Goal: Find specific page/section: Find specific page/section

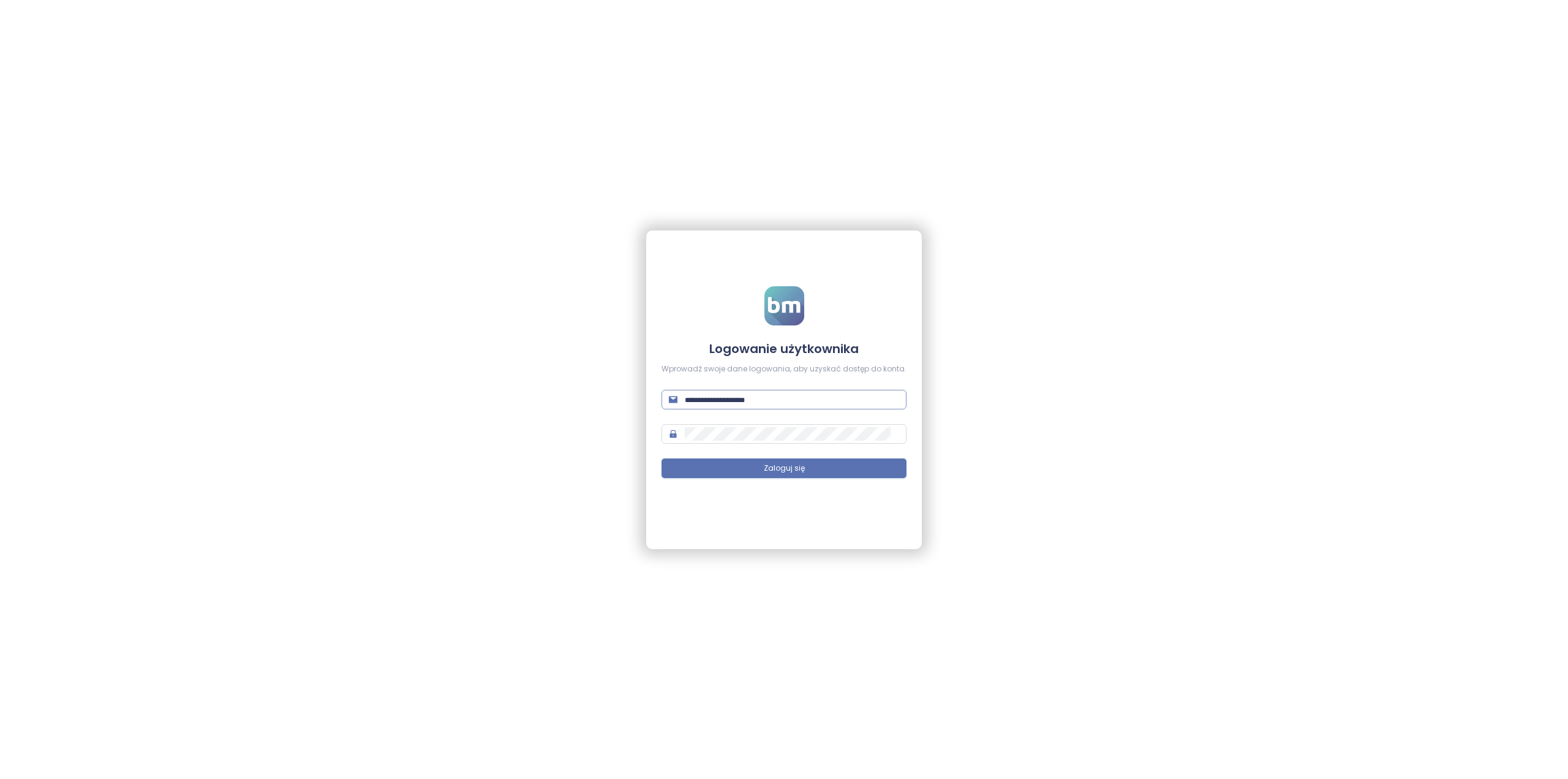
click at [764, 405] on span at bounding box center [784, 400] width 245 height 19
click at [765, 399] on input "text" at bounding box center [792, 400] width 215 height 14
paste input "**********"
type input "**********"
click at [812, 398] on input "text" at bounding box center [792, 400] width 215 height 14
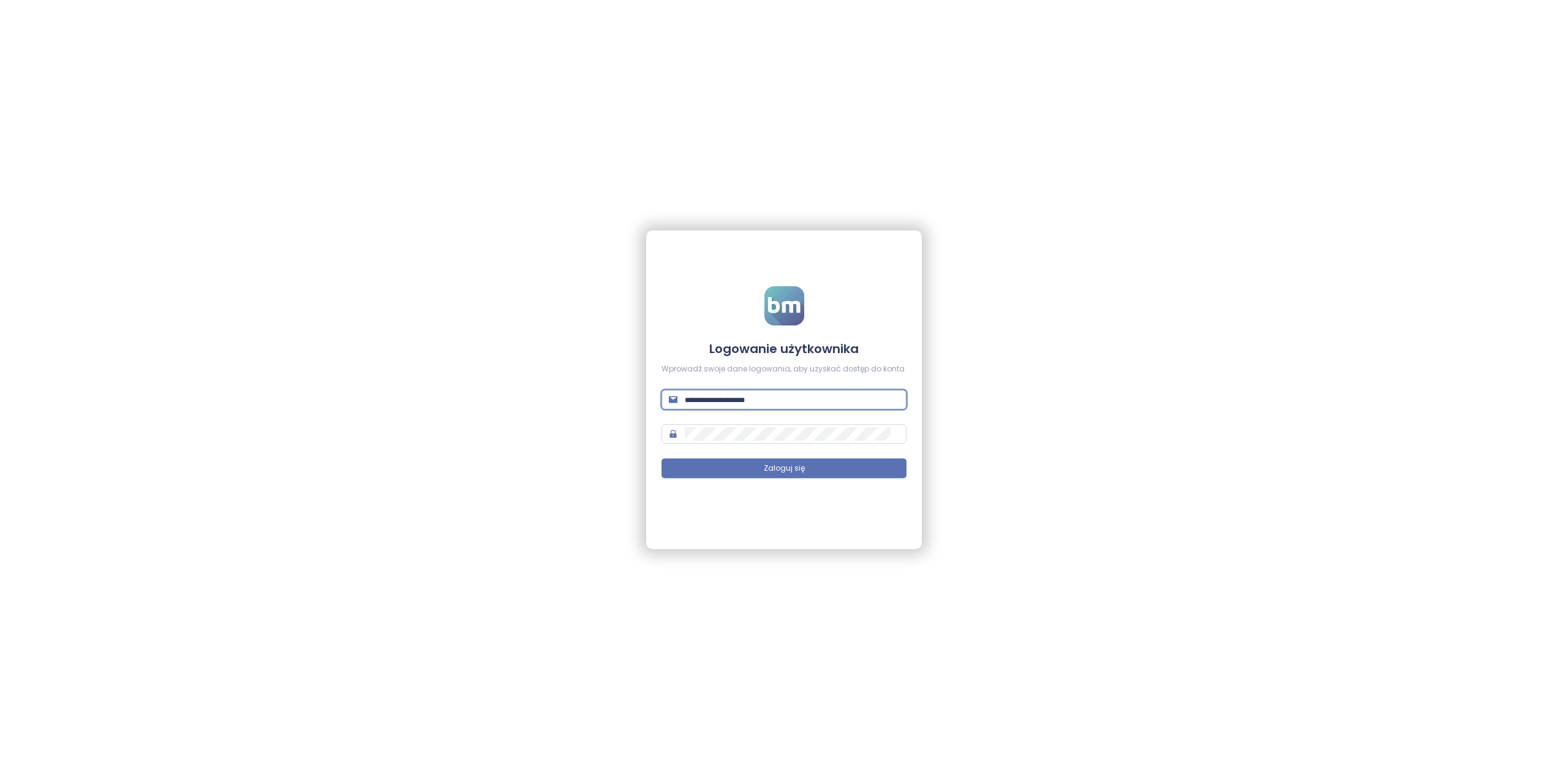
paste input "**********"
type input "**********"
click at [810, 469] on button "Zaloguj się" at bounding box center [784, 468] width 245 height 19
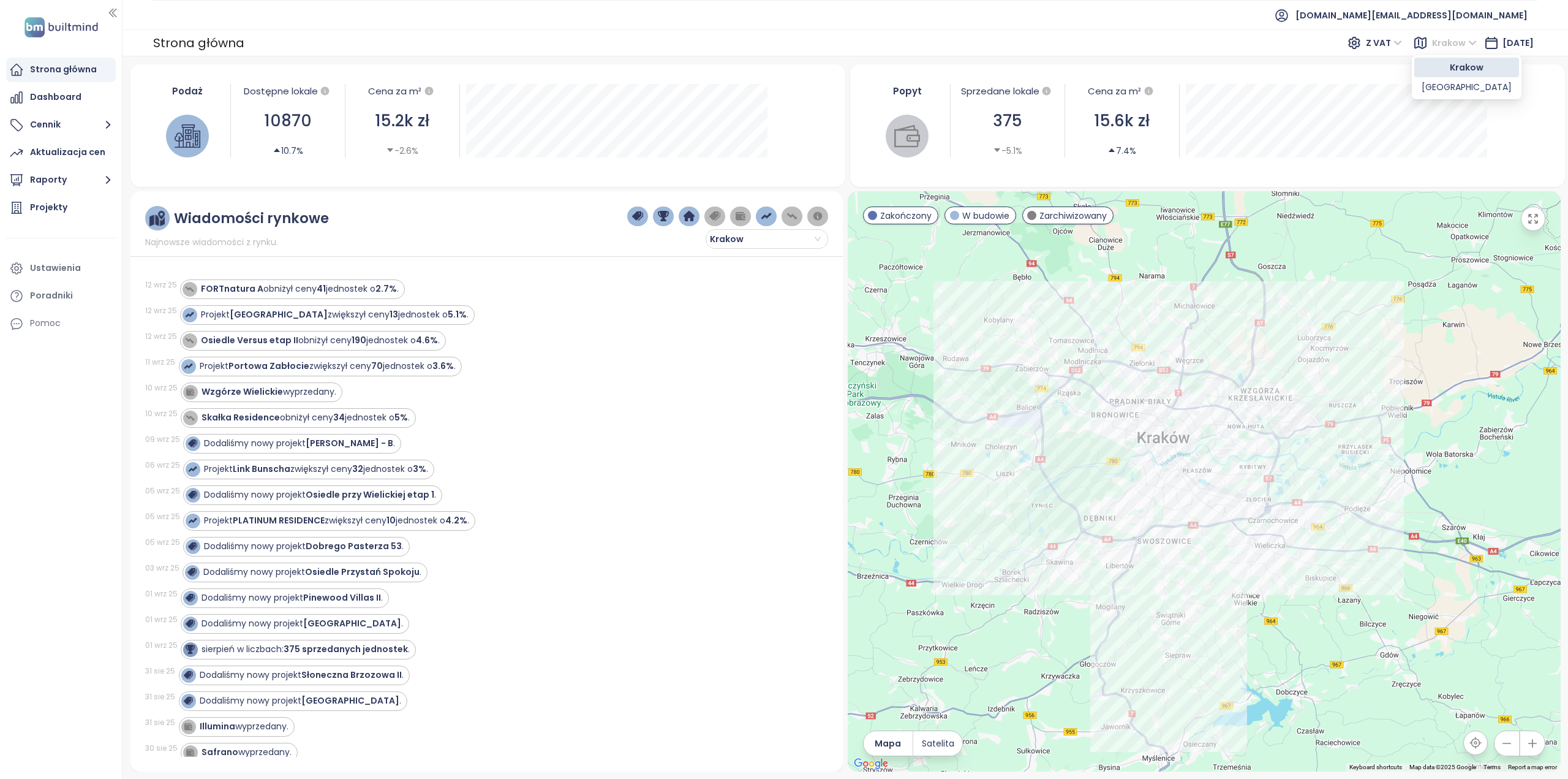
click at [1432, 50] on span "Krakow" at bounding box center [1454, 43] width 45 height 18
click at [1438, 89] on div "[GEOGRAPHIC_DATA]" at bounding box center [1467, 87] width 90 height 14
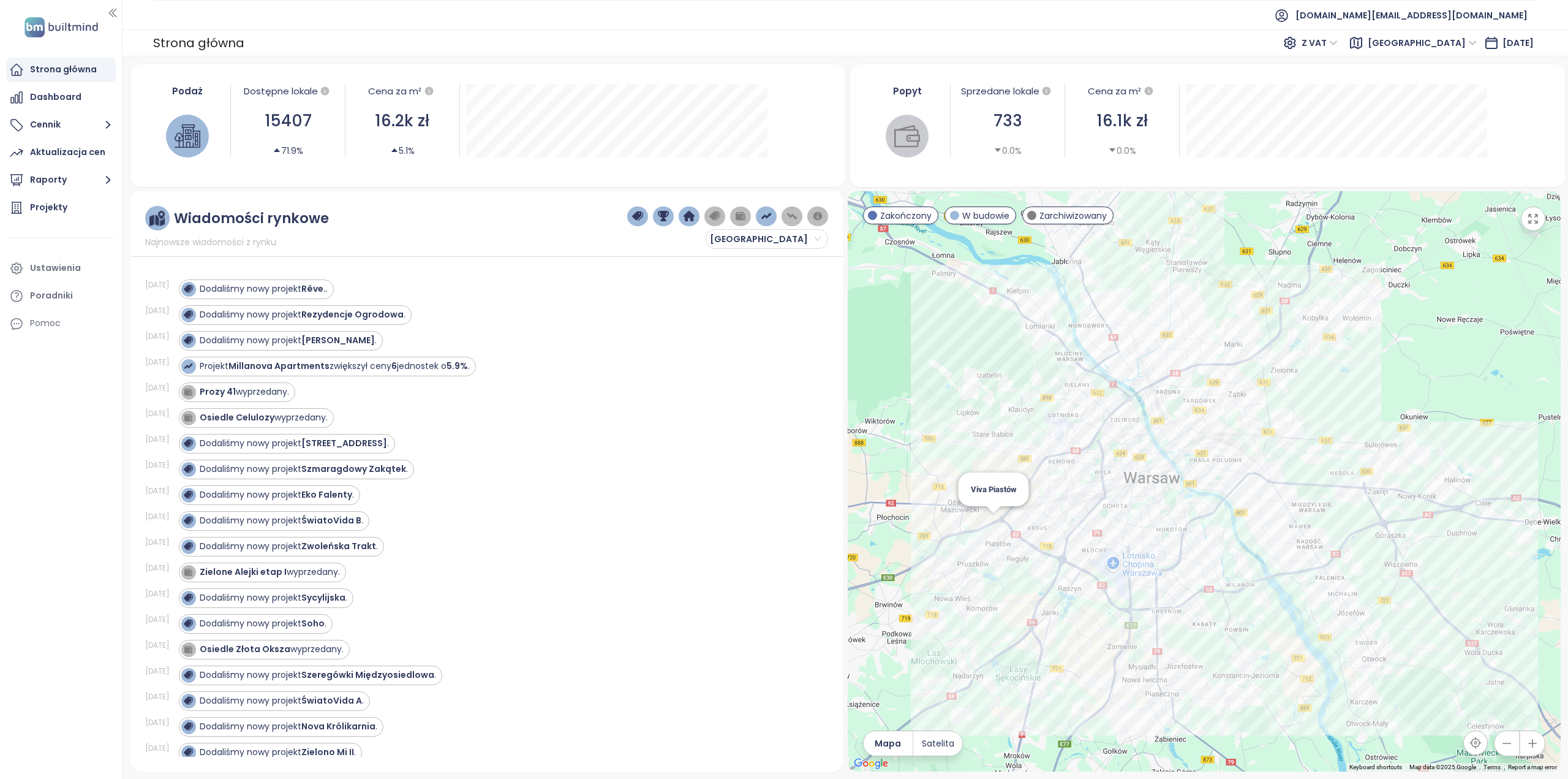
click at [997, 528] on div "Viva Piastów" at bounding box center [1204, 482] width 713 height 581
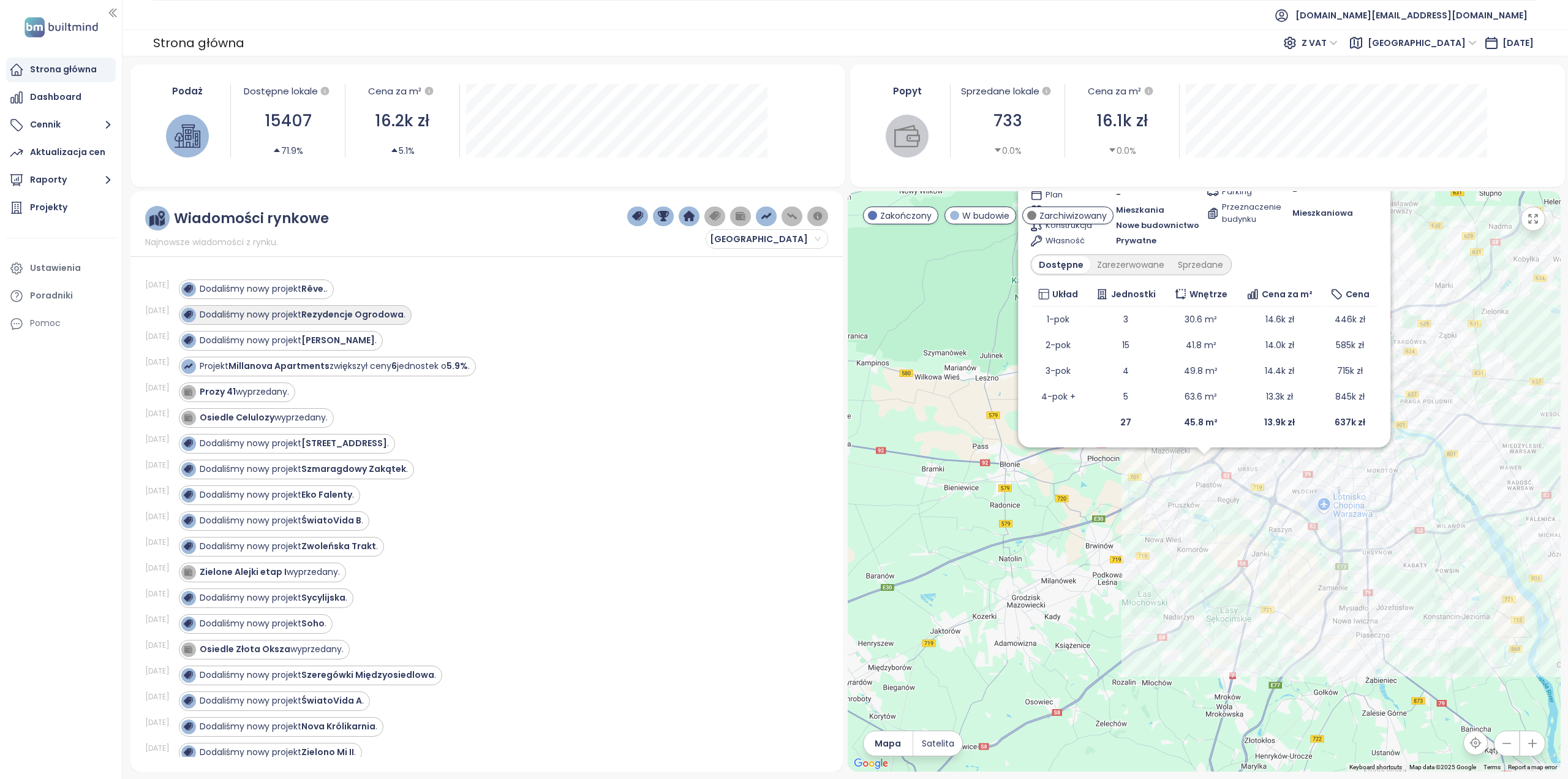
click at [392, 317] on strong "Rezydencje Ogrodowa" at bounding box center [352, 314] width 102 height 12
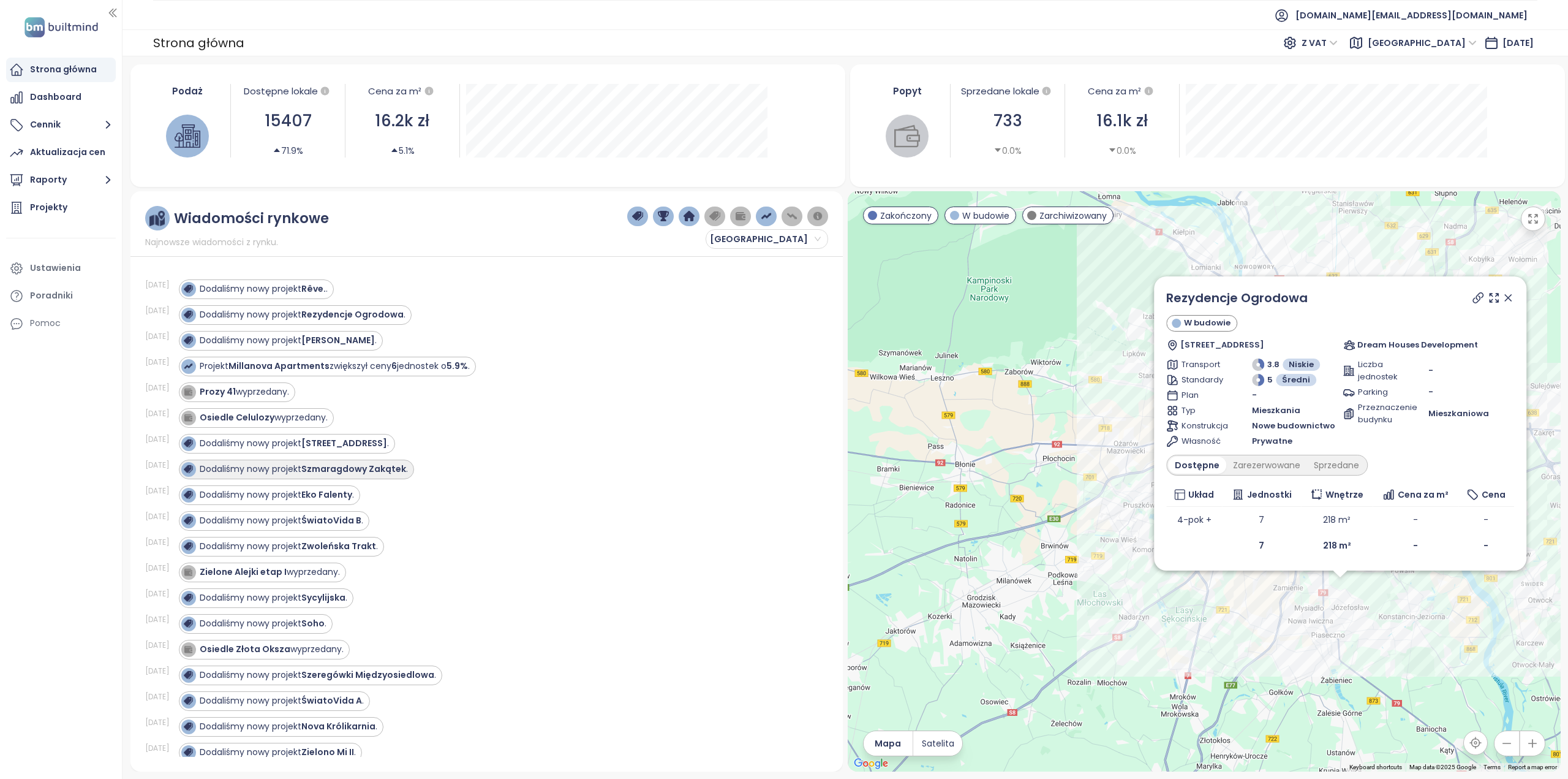
click at [392, 470] on strong "Szmaragdowy Zakątek" at bounding box center [354, 469] width 105 height 12
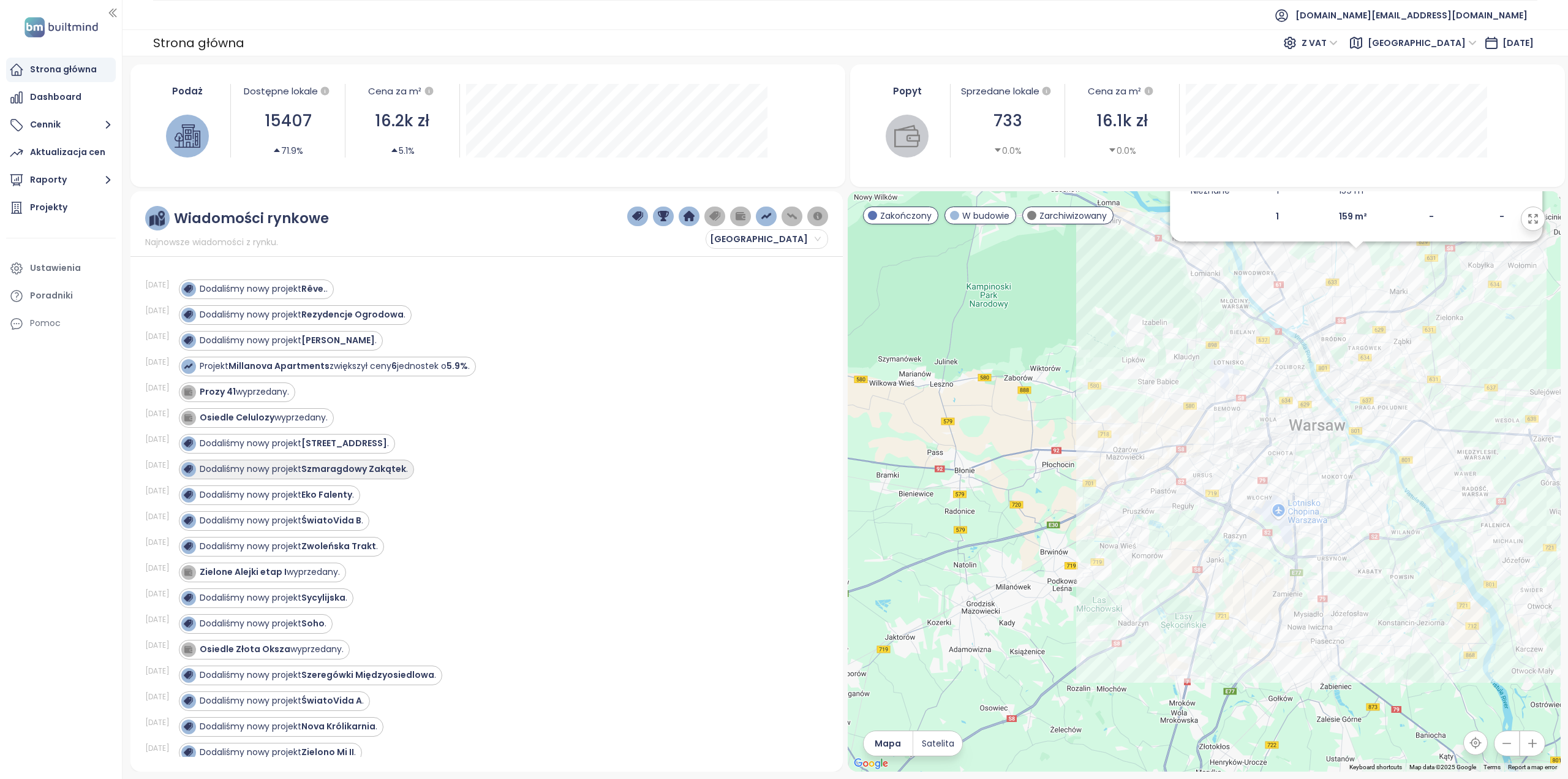
click at [392, 470] on strong "Szmaragdowy Zakątek" at bounding box center [354, 469] width 105 height 12
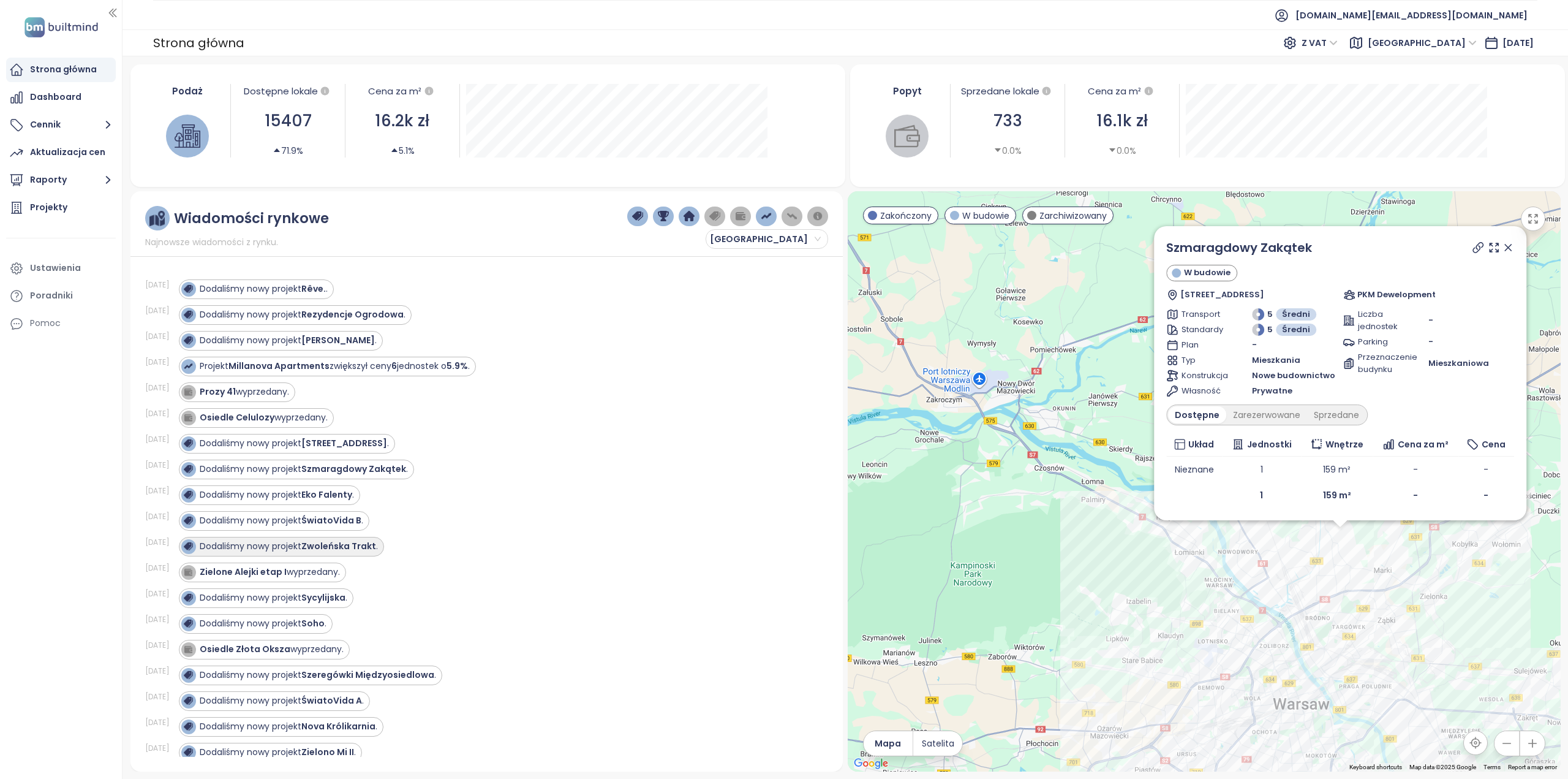
click at [359, 547] on div "Dodaliśmy nowy projekt Zwoleńska Trakt ." at bounding box center [289, 546] width 178 height 13
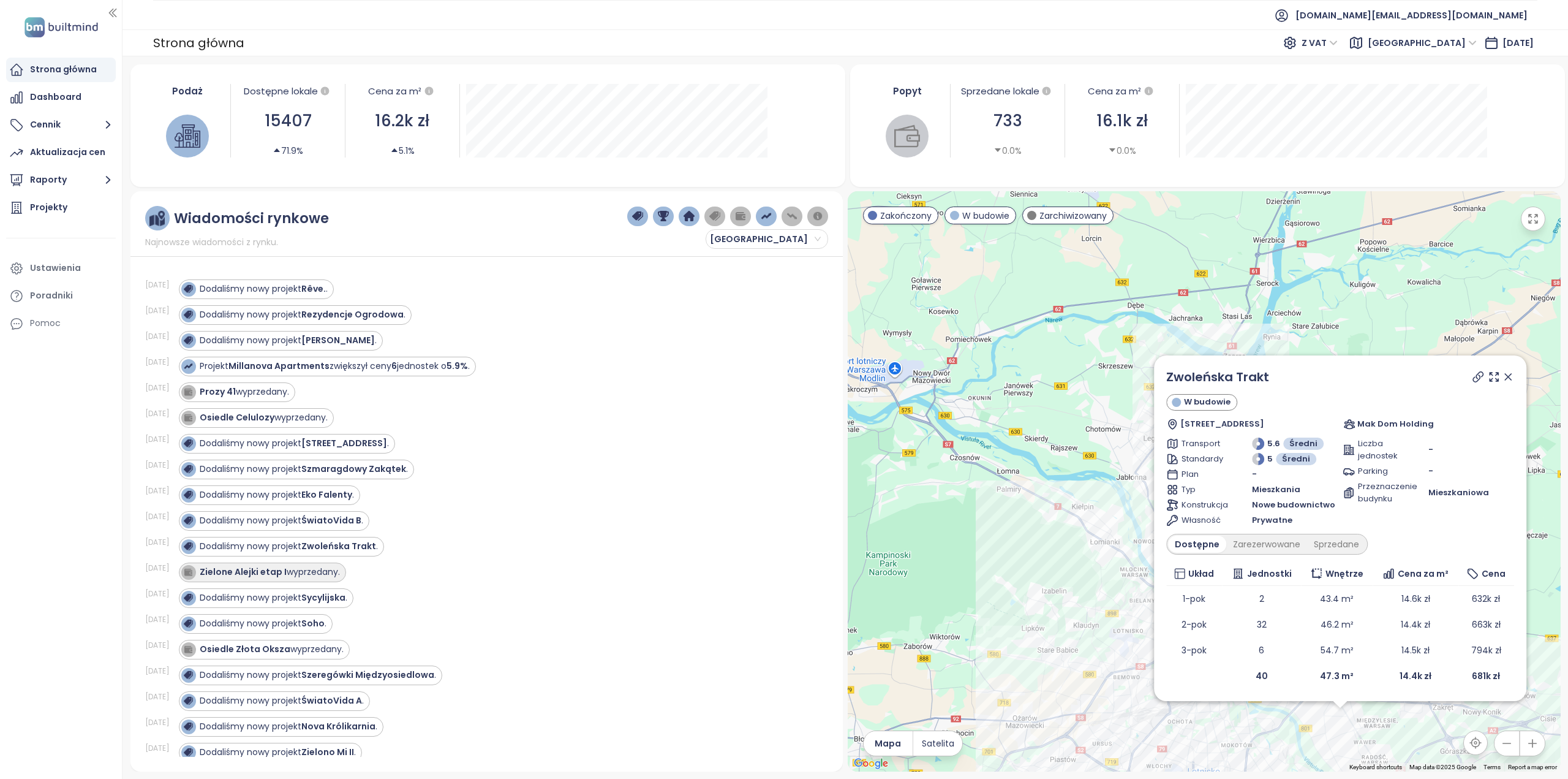
click at [283, 570] on strong "Zielone Alejki etap I" at bounding box center [243, 571] width 87 height 12
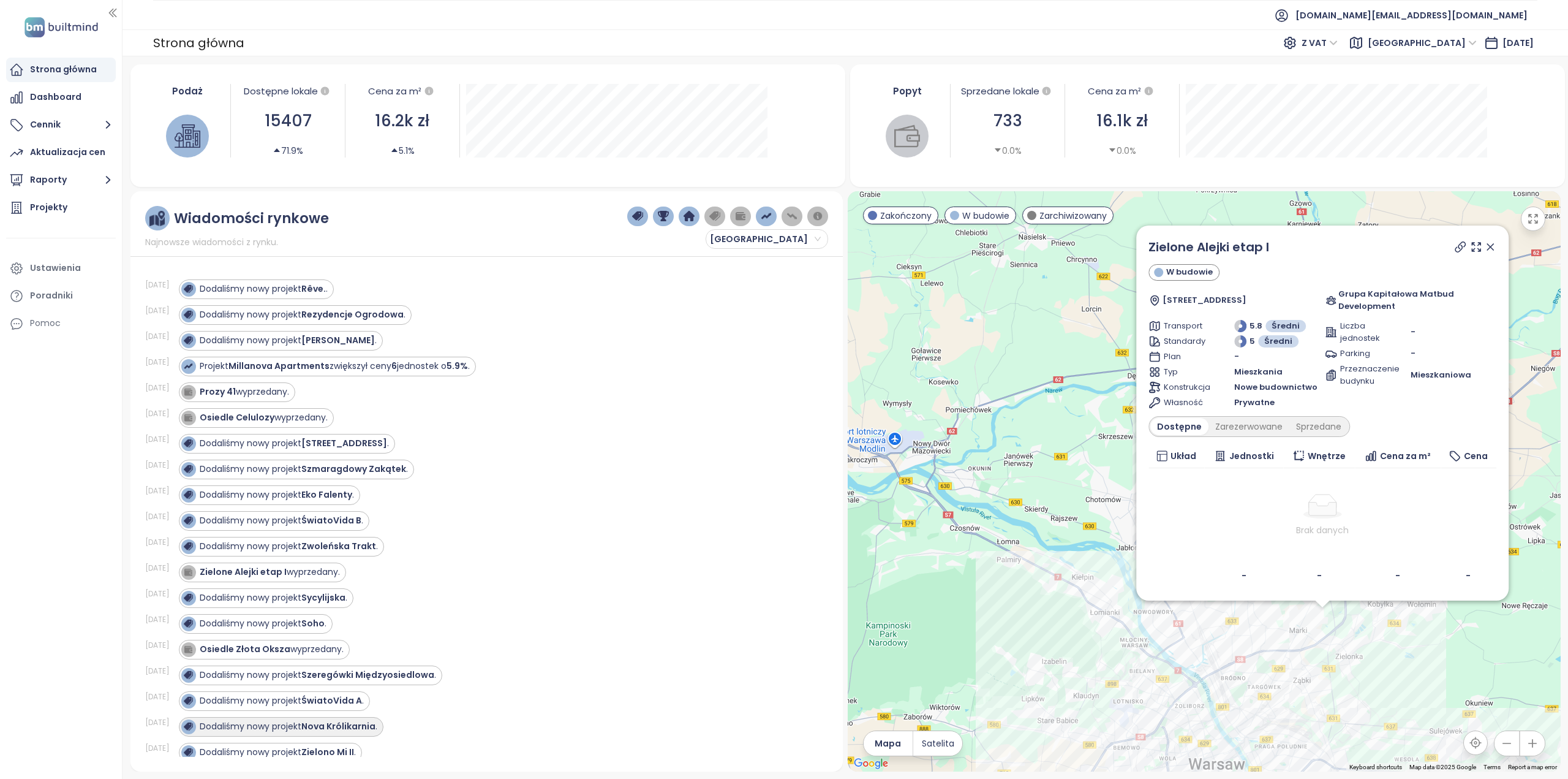
click at [355, 720] on strong "Nova Królikarnia" at bounding box center [338, 726] width 74 height 12
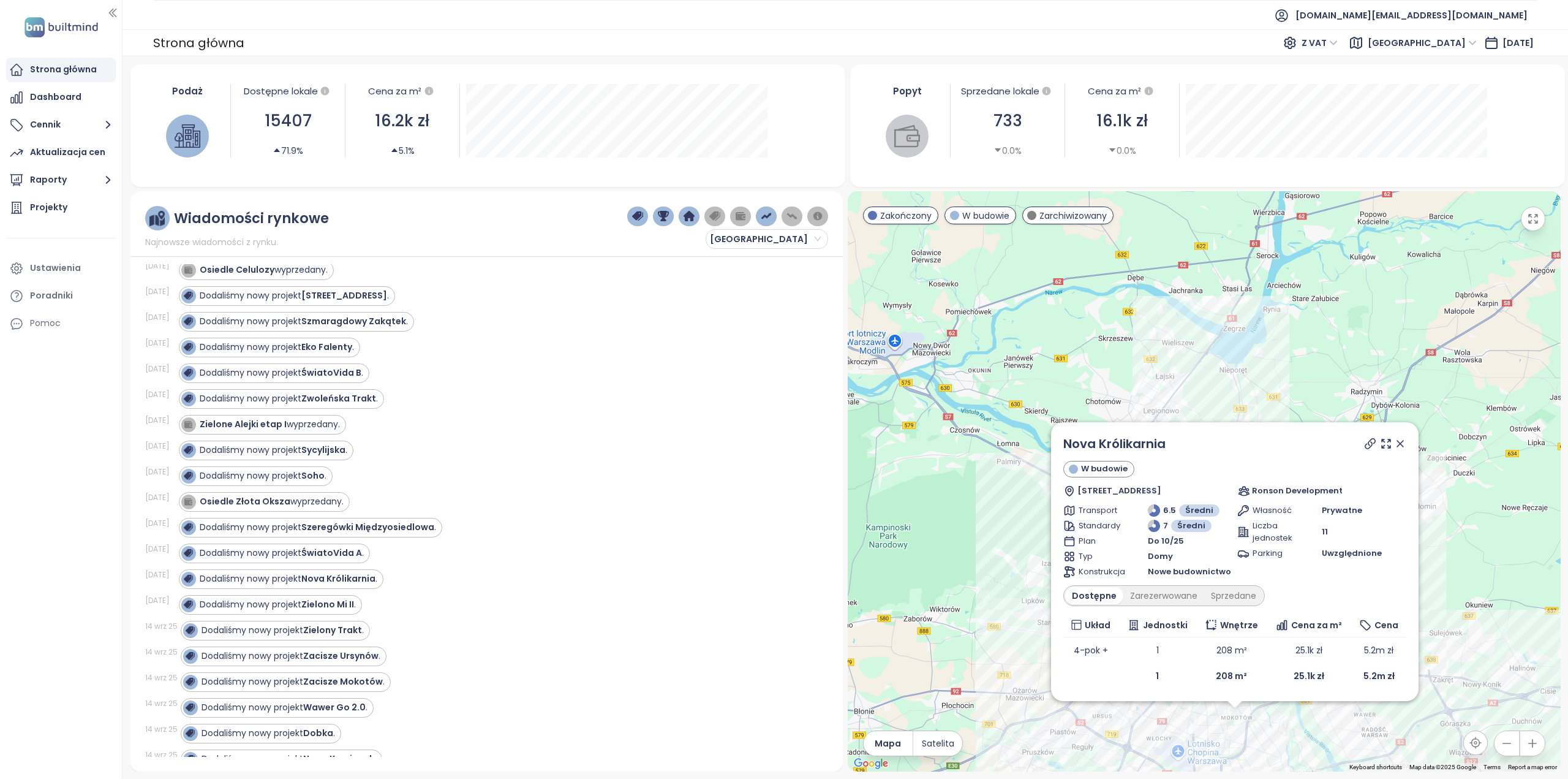
scroll to position [245, 0]
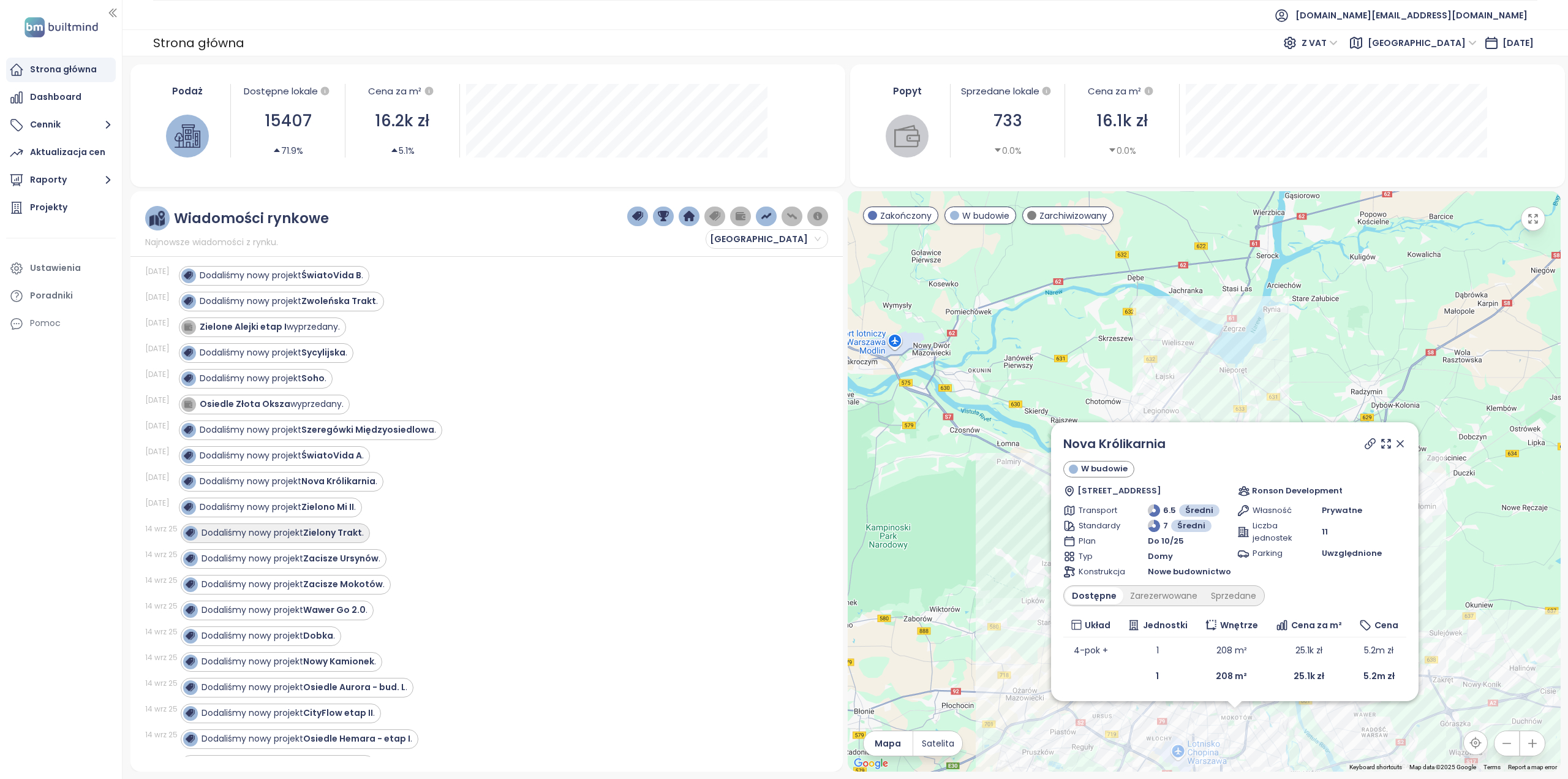
click at [339, 533] on div "Dodaliśmy nowy projekt Zielony Trakt ." at bounding box center [275, 533] width 189 height 19
click at [341, 531] on div "Dodaliśmy nowy projekt Zielony Trakt ." at bounding box center [273, 533] width 181 height 15
click at [348, 552] on strong "Zacisze Ursynów" at bounding box center [341, 558] width 76 height 12
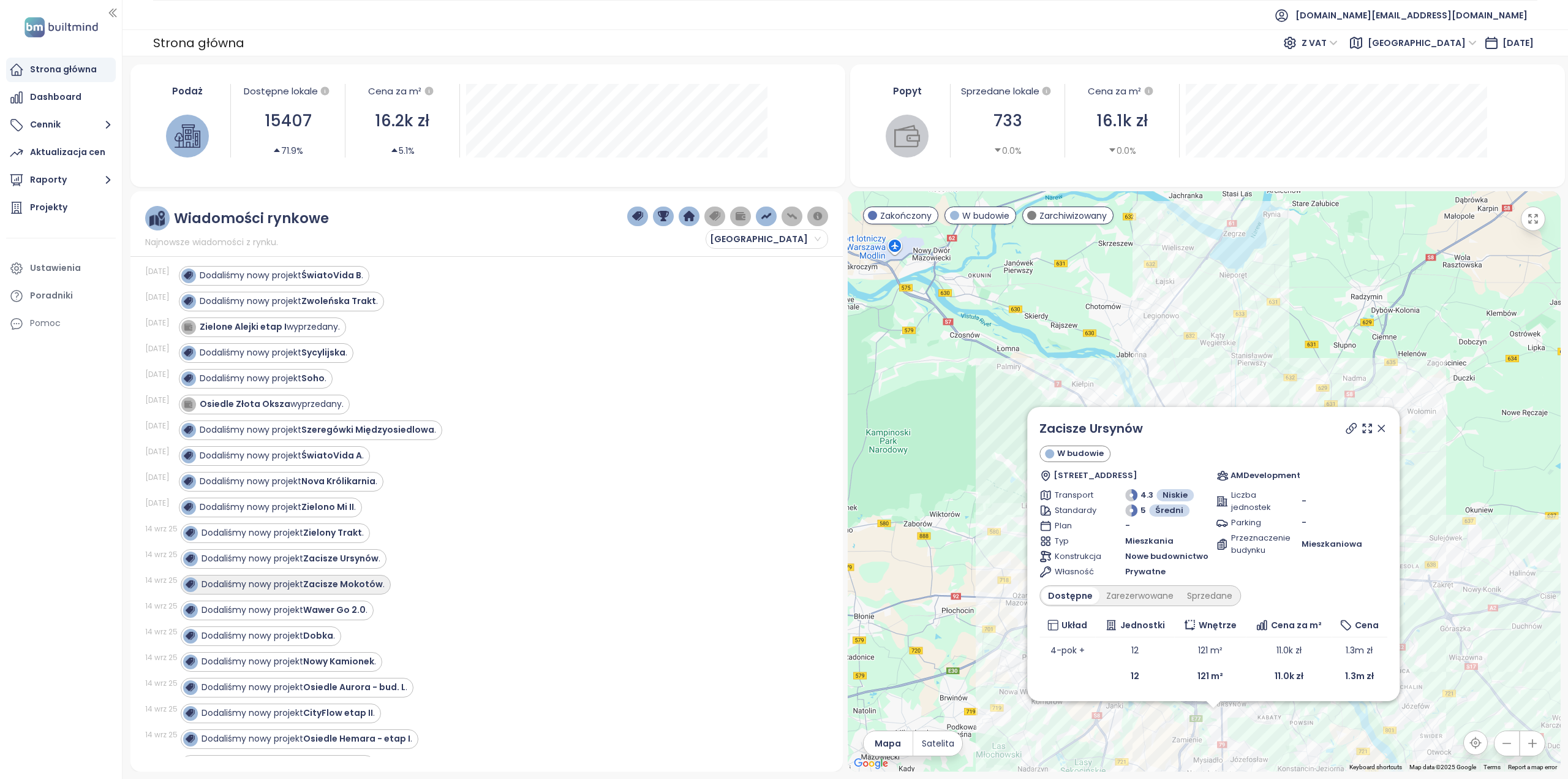
click at [346, 575] on div "Dodaliśmy nowy projekt Zacisze Mokotów ." at bounding box center [286, 584] width 210 height 19
click at [359, 578] on strong "Zacisze Mokotów" at bounding box center [343, 584] width 79 height 12
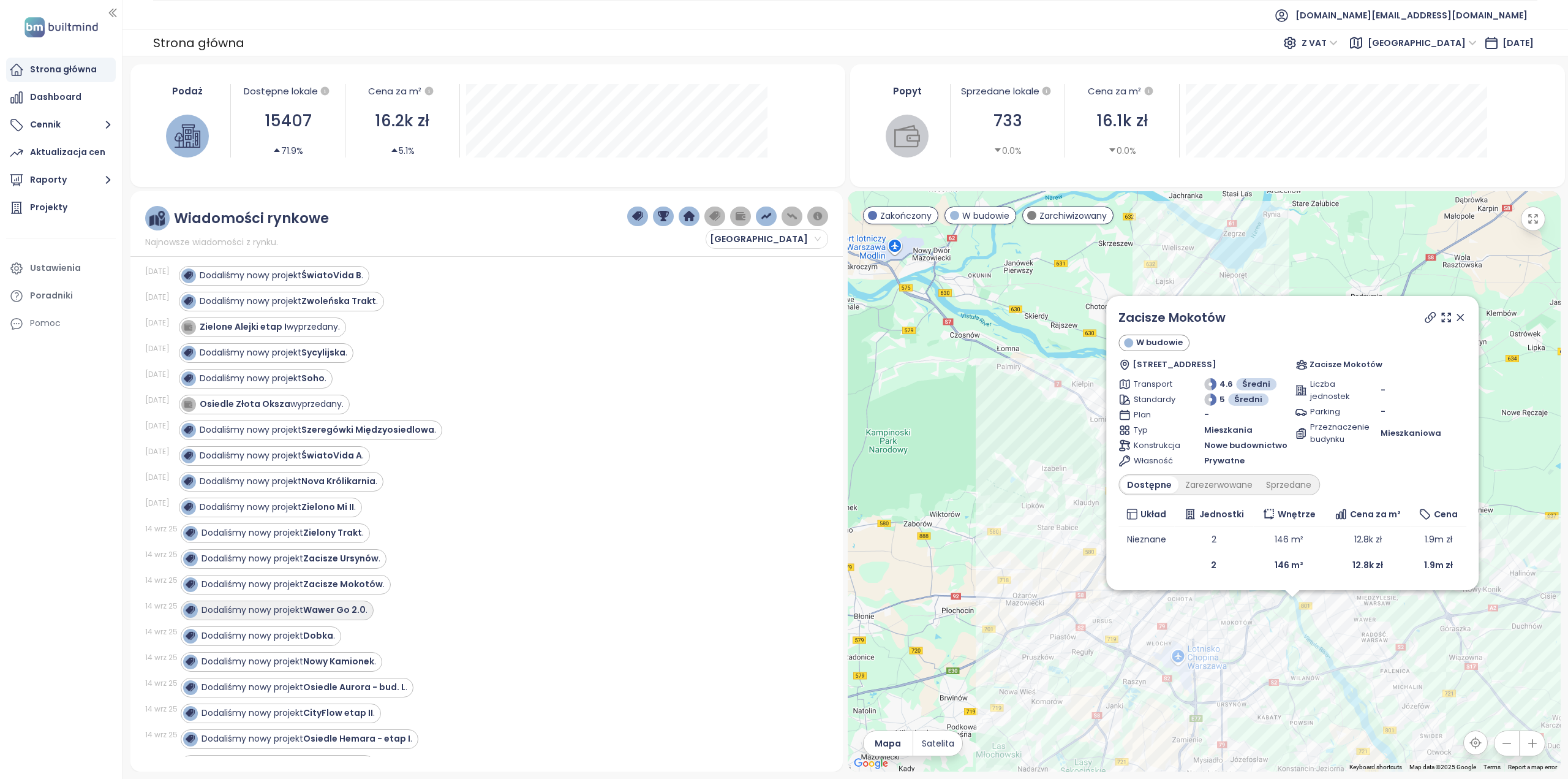
click at [334, 609] on div "Dodaliśmy nowy projekt Wawer Go 2.0 ." at bounding box center [277, 610] width 193 height 19
click at [344, 604] on strong "Wawer Go 2.0" at bounding box center [334, 610] width 63 height 12
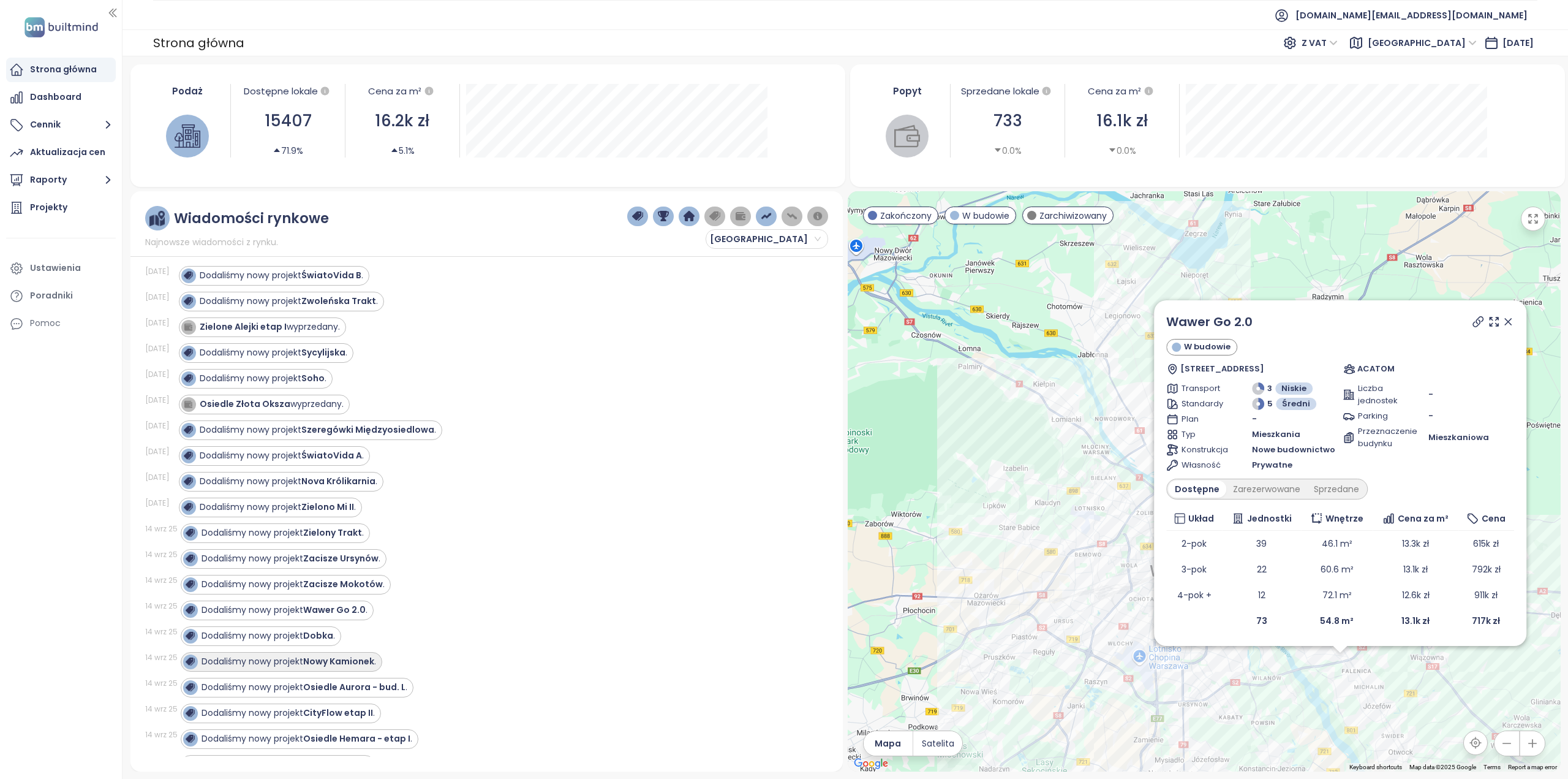
click at [320, 655] on strong "Nowy Kamionek" at bounding box center [339, 661] width 71 height 12
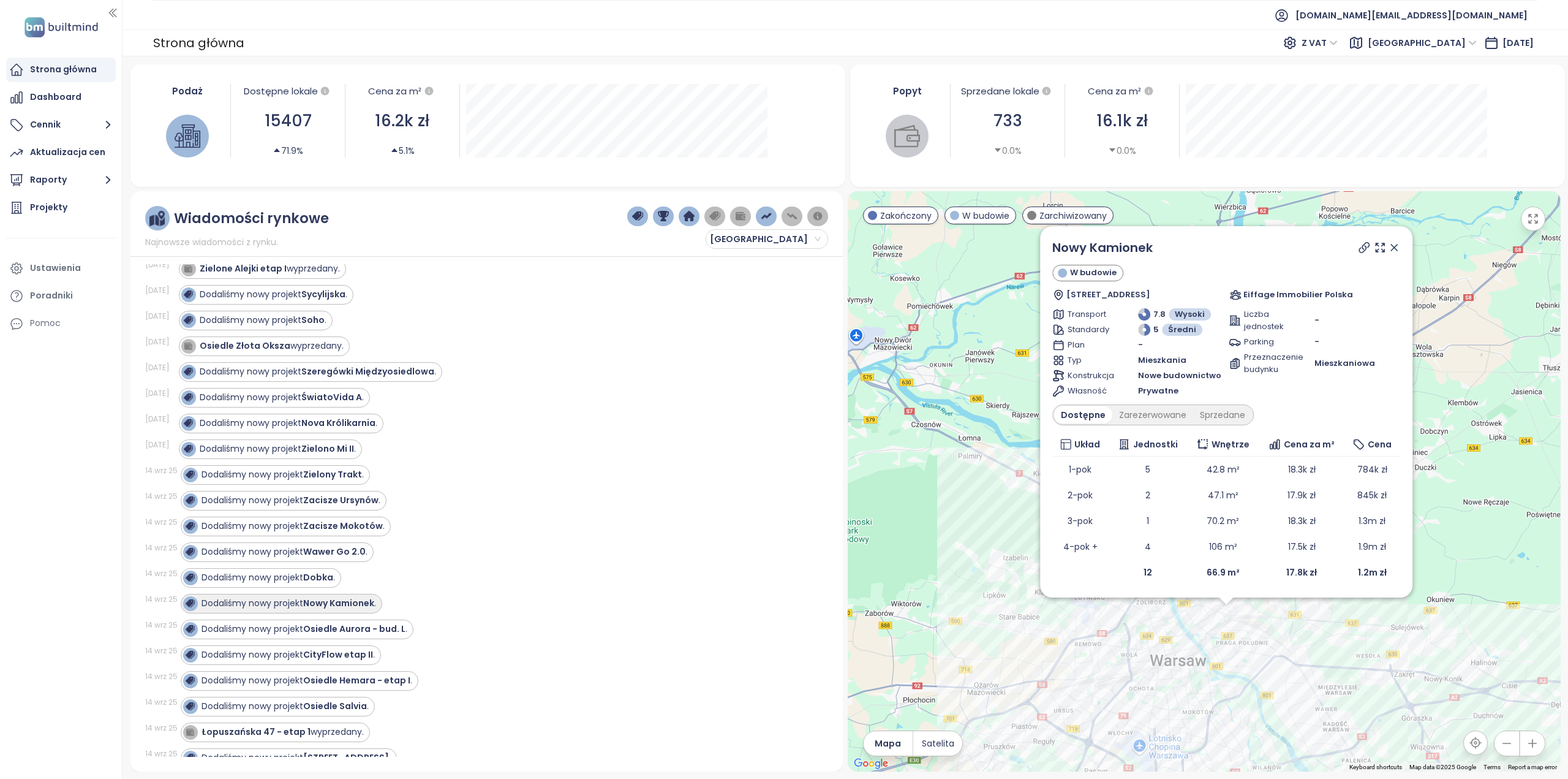
scroll to position [306, 0]
click at [341, 649] on div "Dodaliśmy nowy projekt CityFlow etap II ." at bounding box center [281, 652] width 200 height 19
click at [341, 645] on strong "CityFlow etap II" at bounding box center [338, 651] width 70 height 12
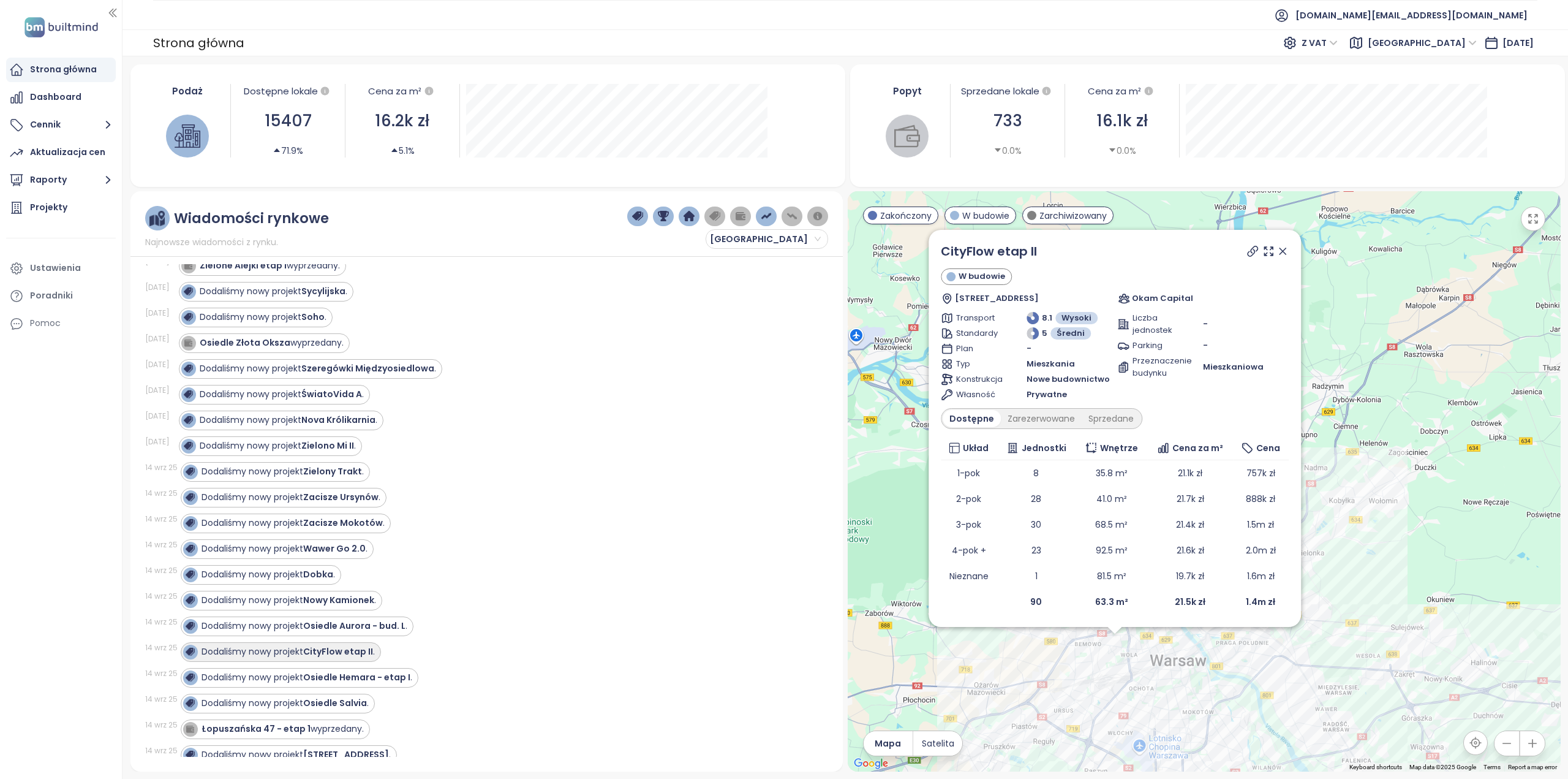
click at [341, 645] on strong "CityFlow etap II" at bounding box center [338, 651] width 70 height 12
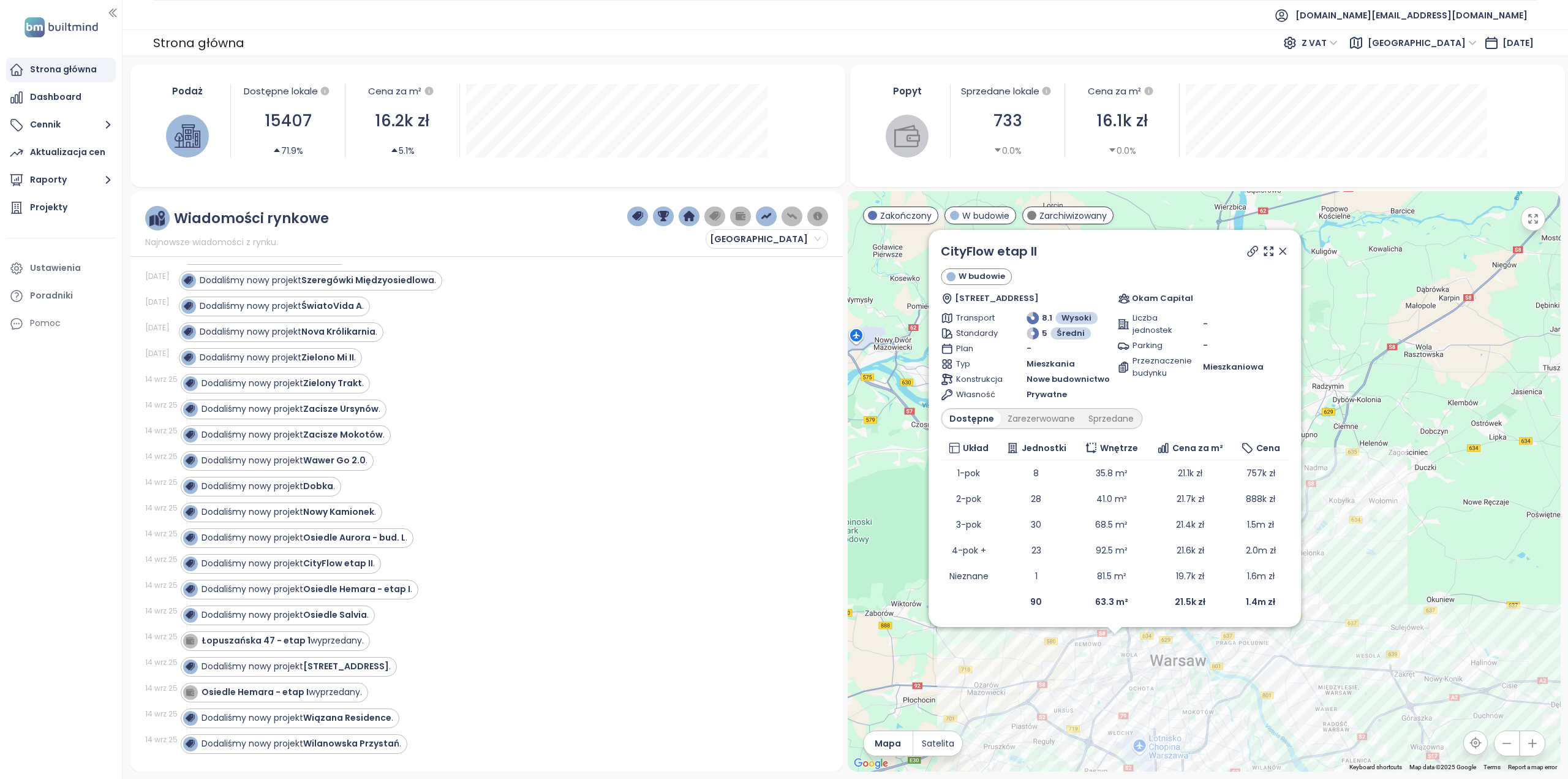
scroll to position [674, 0]
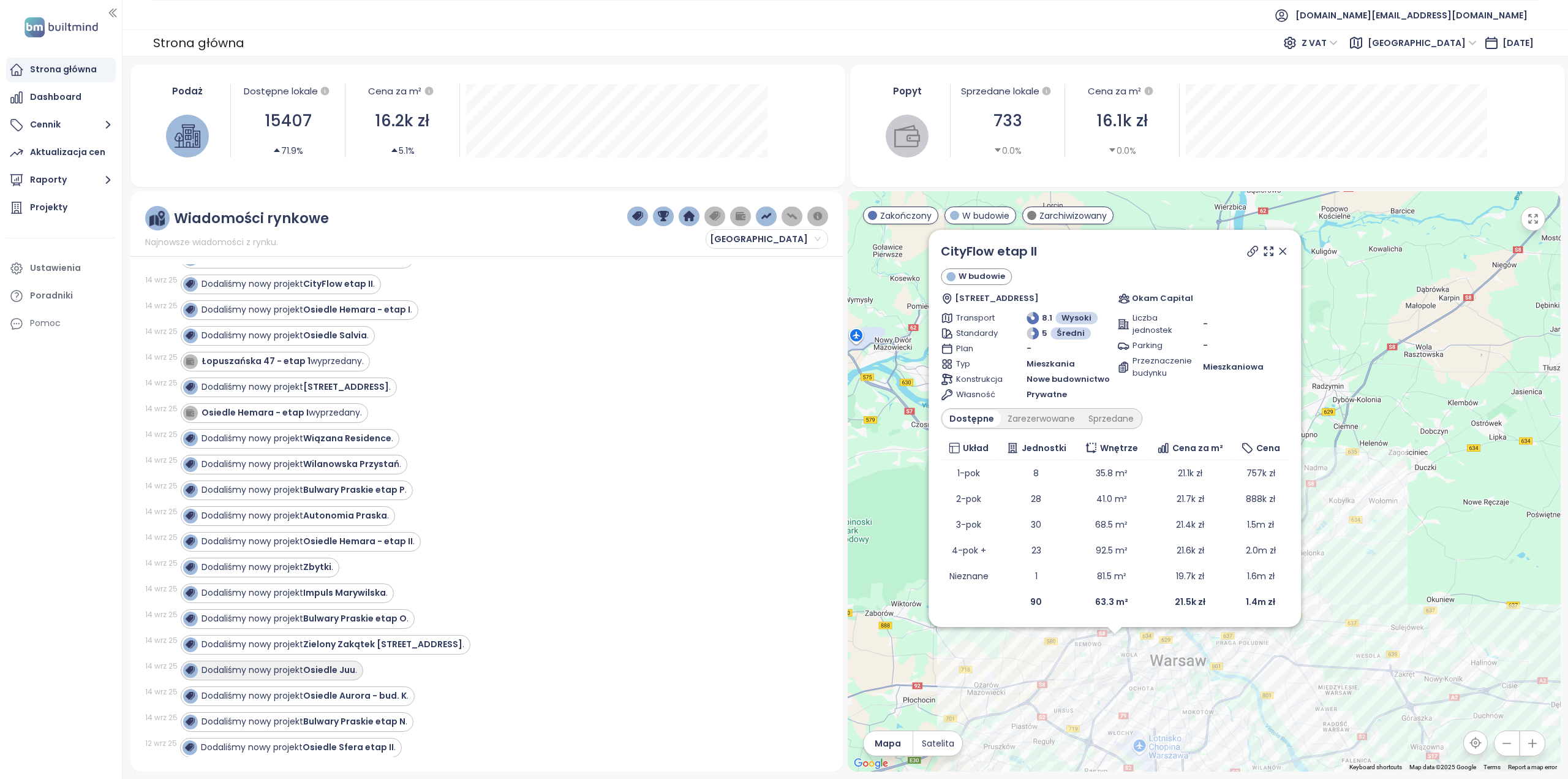
click at [312, 663] on strong "Osiedle Juu" at bounding box center [329, 669] width 52 height 12
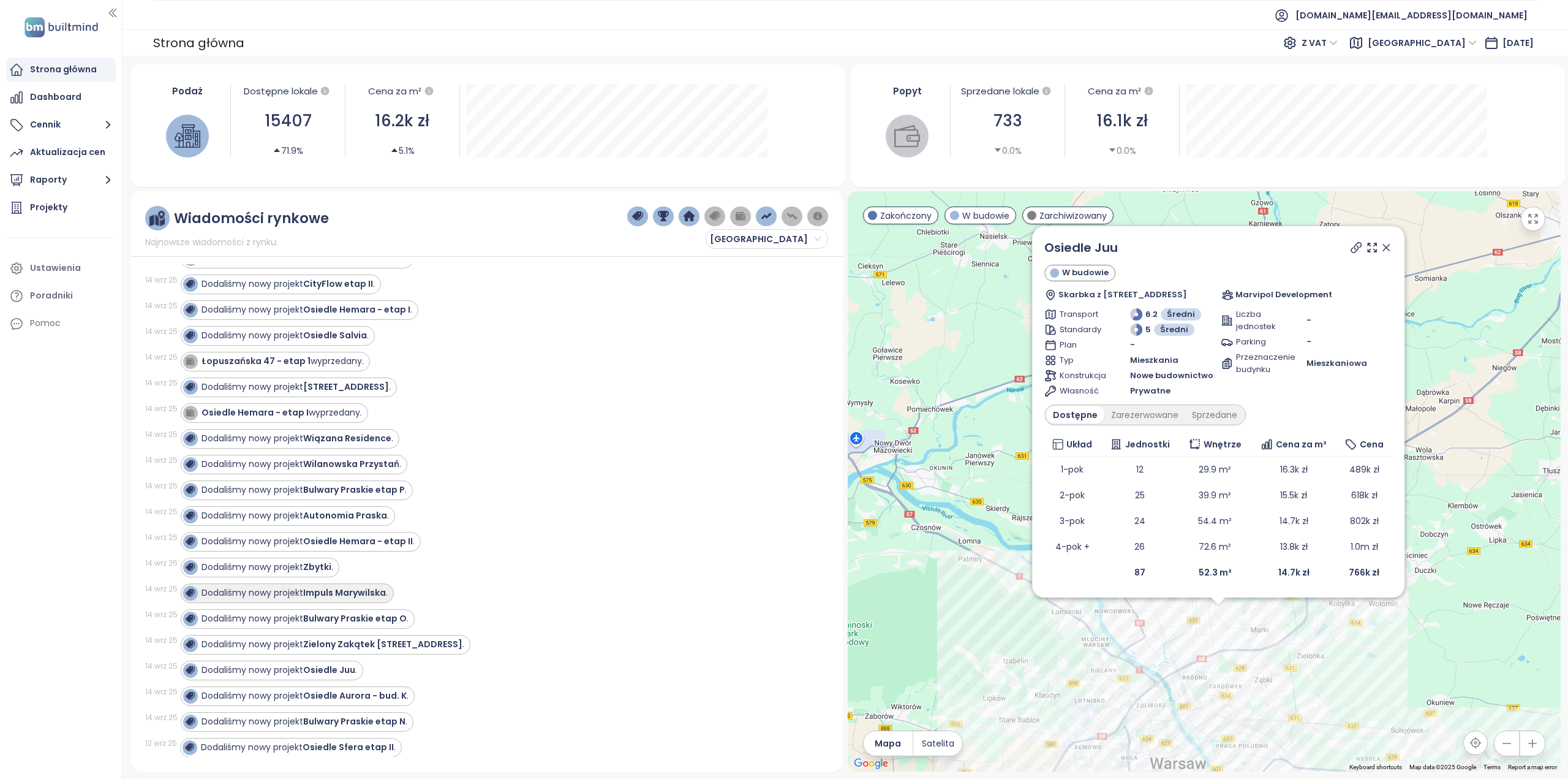
click at [365, 586] on strong "Impuls Marywilska" at bounding box center [344, 592] width 83 height 12
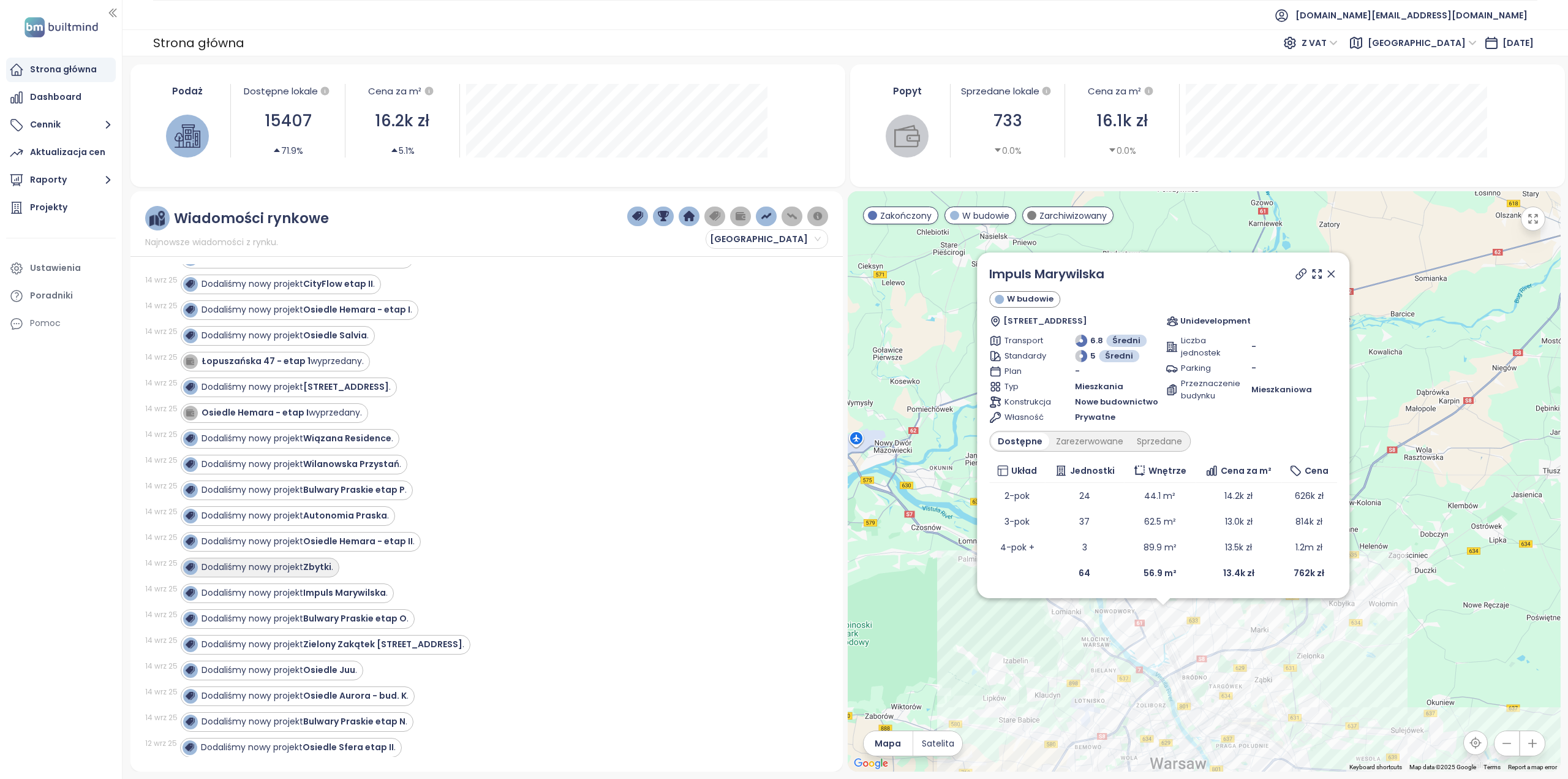
click at [320, 560] on strong "Zbytki" at bounding box center [317, 566] width 28 height 12
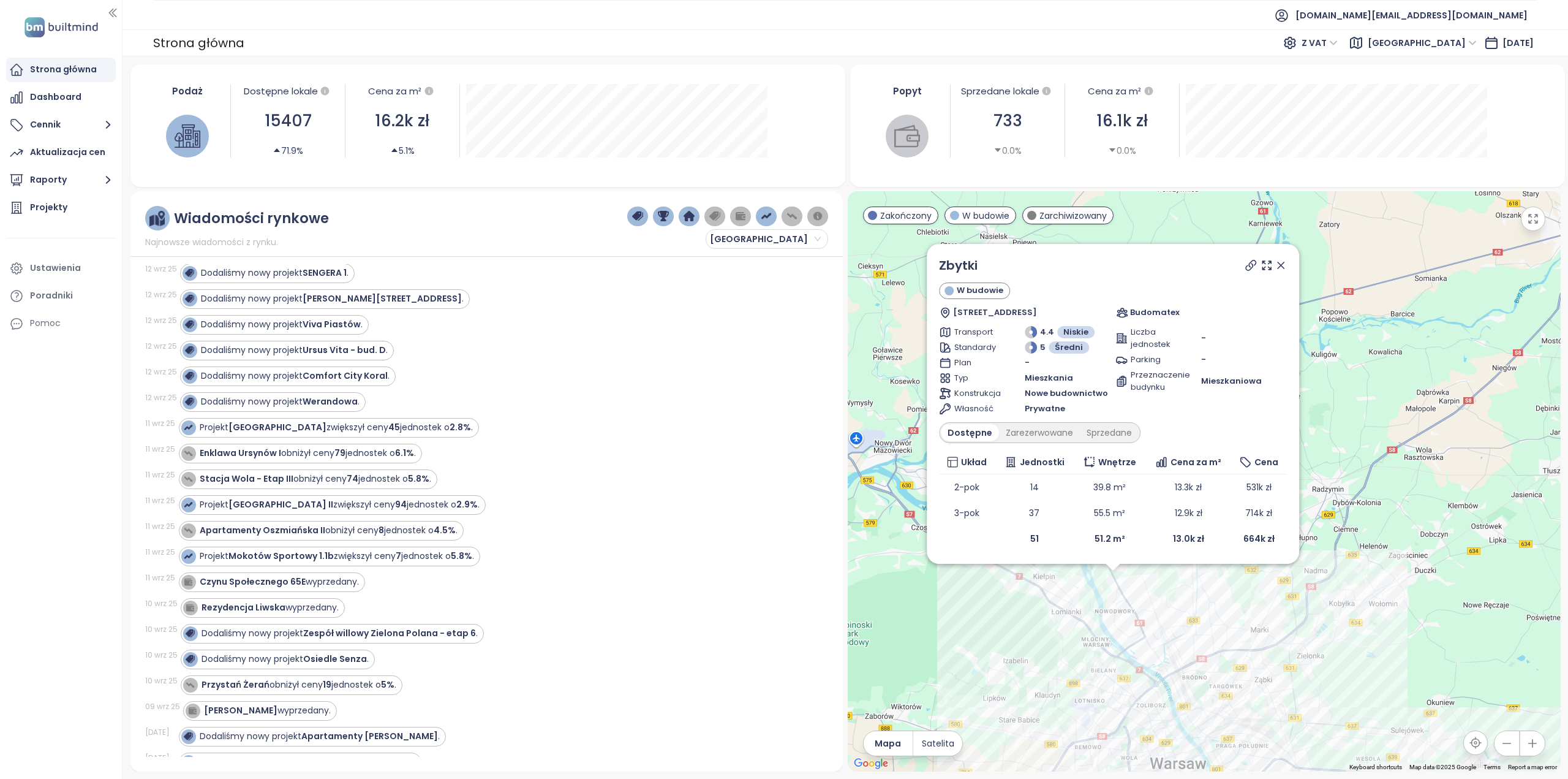
scroll to position [1409, 0]
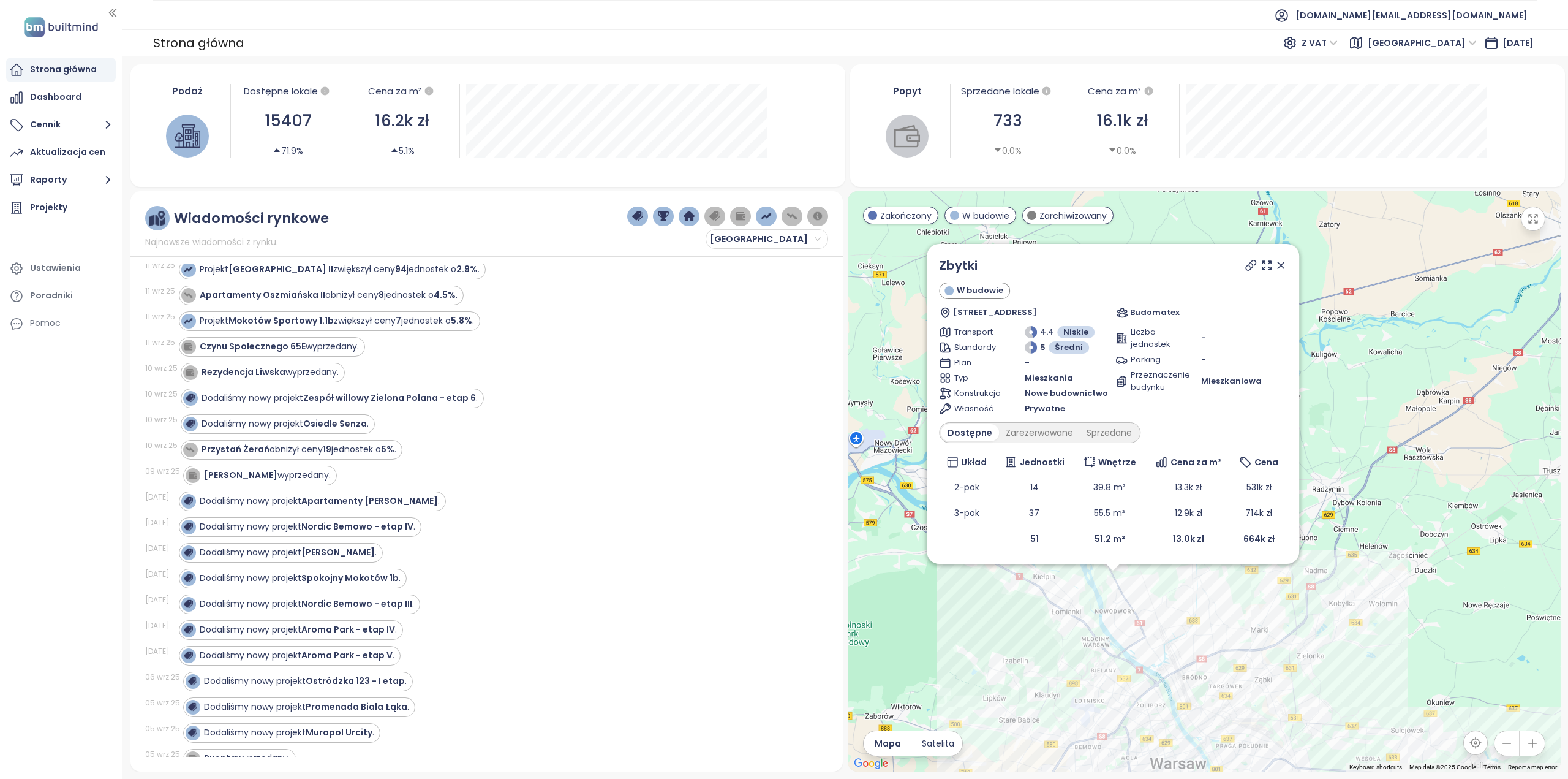
click at [362, 720] on div "[DATE] Dodaliśmy nowy projekt Murapol Urcity ." at bounding box center [480, 733] width 669 height 26
click at [364, 726] on strong "Murapol Urcity" at bounding box center [339, 732] width 67 height 12
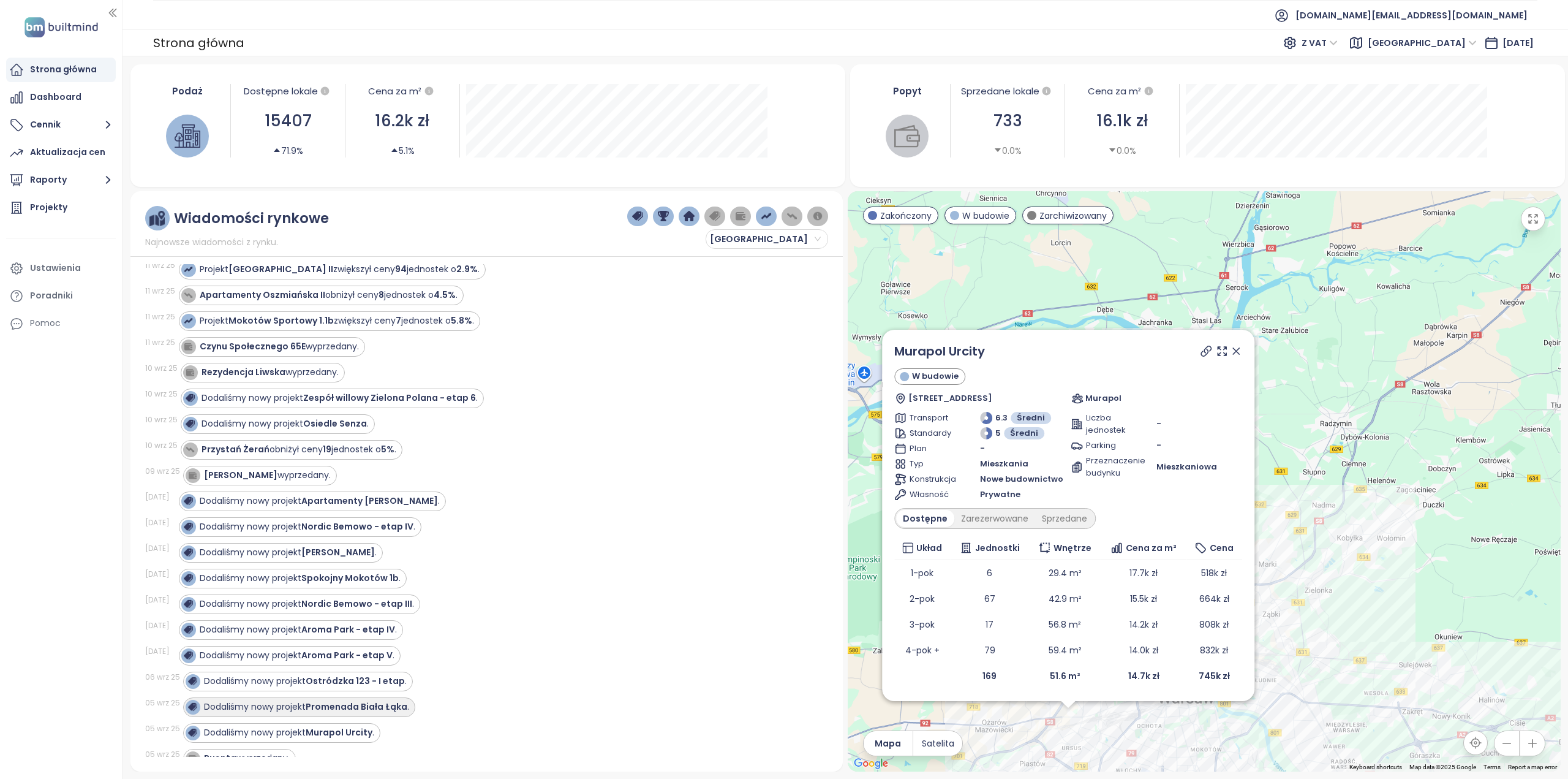
click at [375, 698] on div "Dodaliśmy nowy projekt Promenada Biała Łąka ." at bounding box center [299, 707] width 232 height 19
click at [377, 700] on strong "Promenada Biała Łąka" at bounding box center [356, 706] width 101 height 12
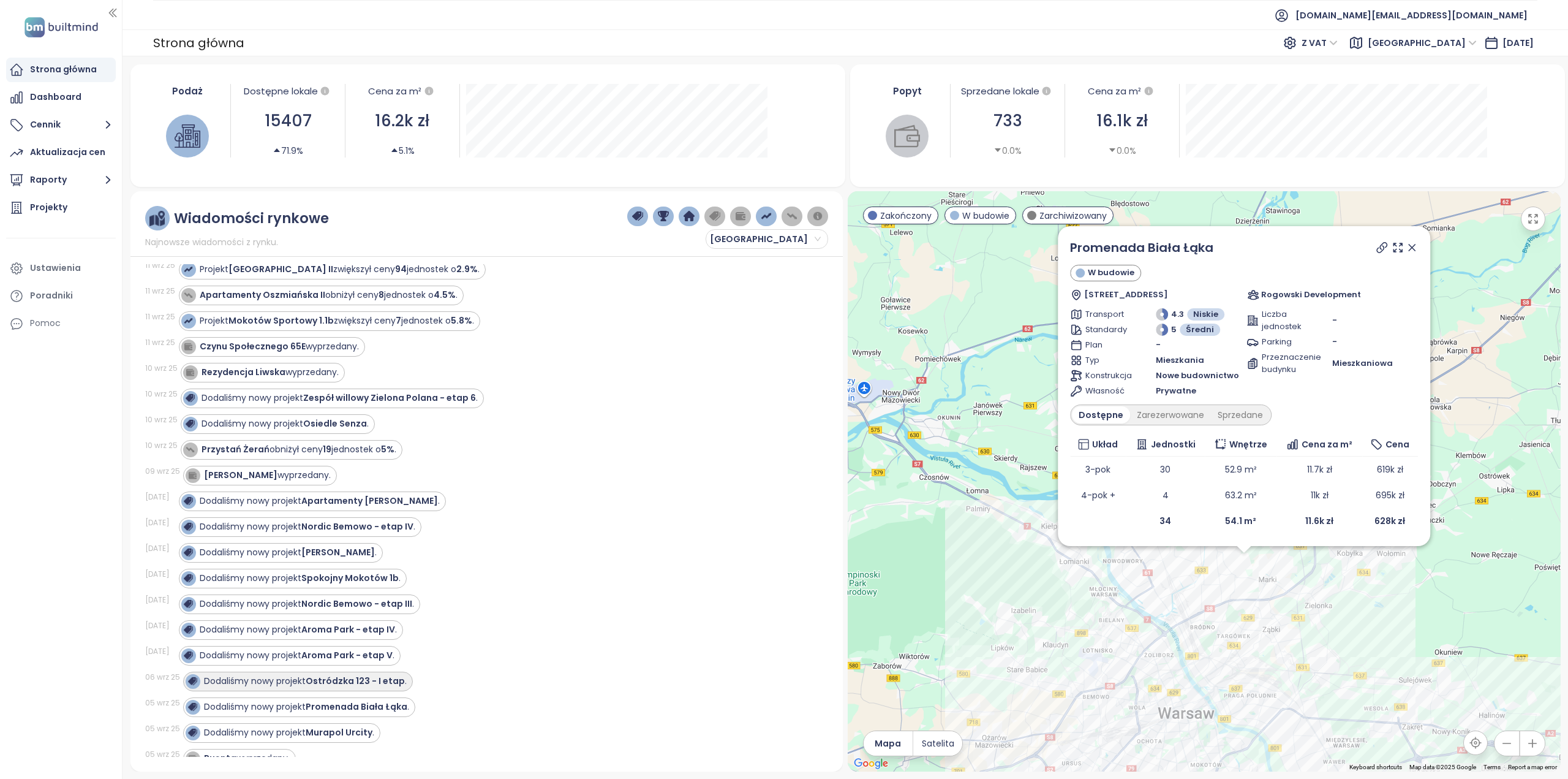
click at [390, 675] on strong "Ostródzka 123 - I etap" at bounding box center [355, 681] width 100 height 12
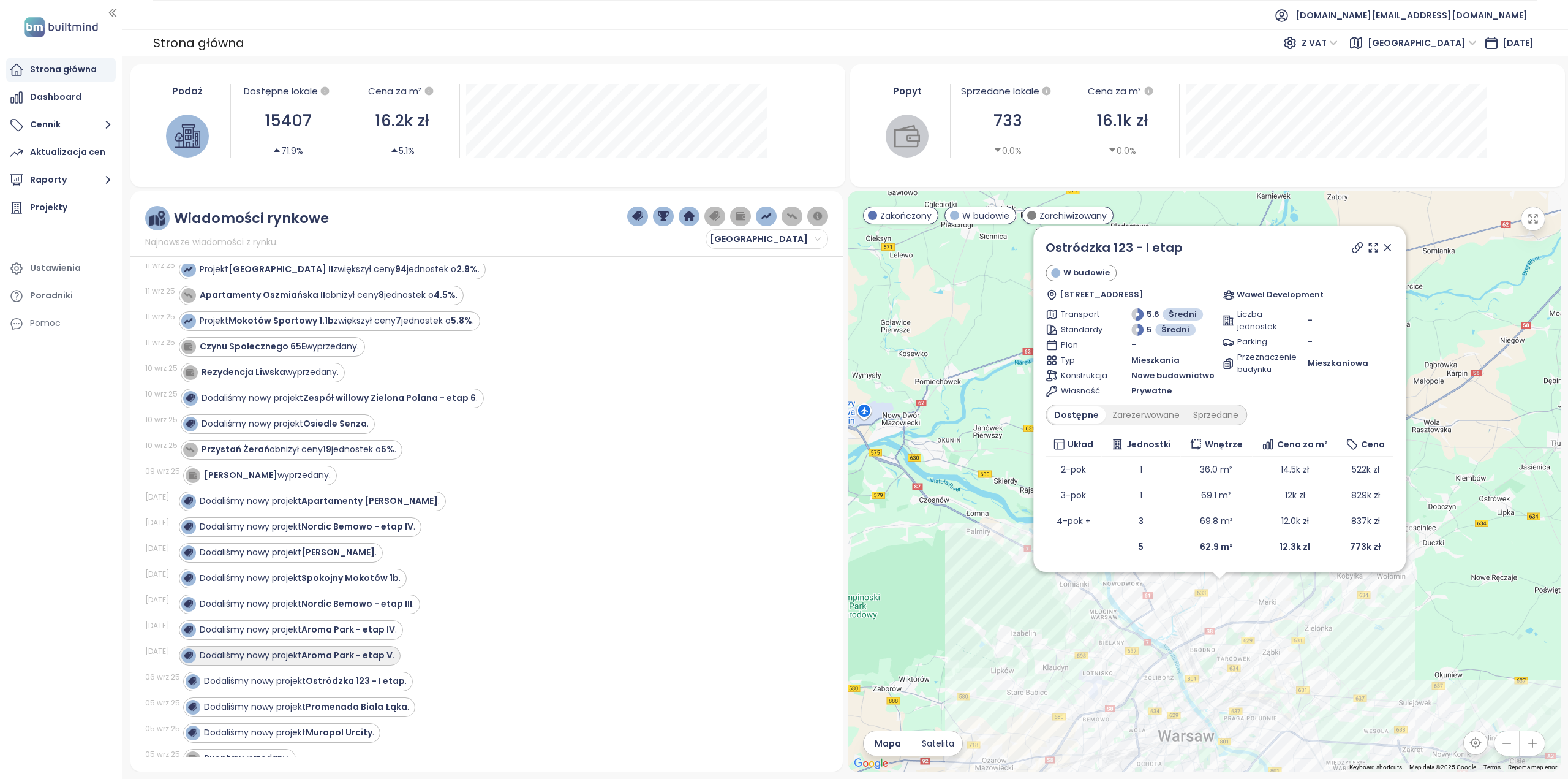
click at [393, 649] on strong "Aroma Park - etap V" at bounding box center [346, 655] width 91 height 12
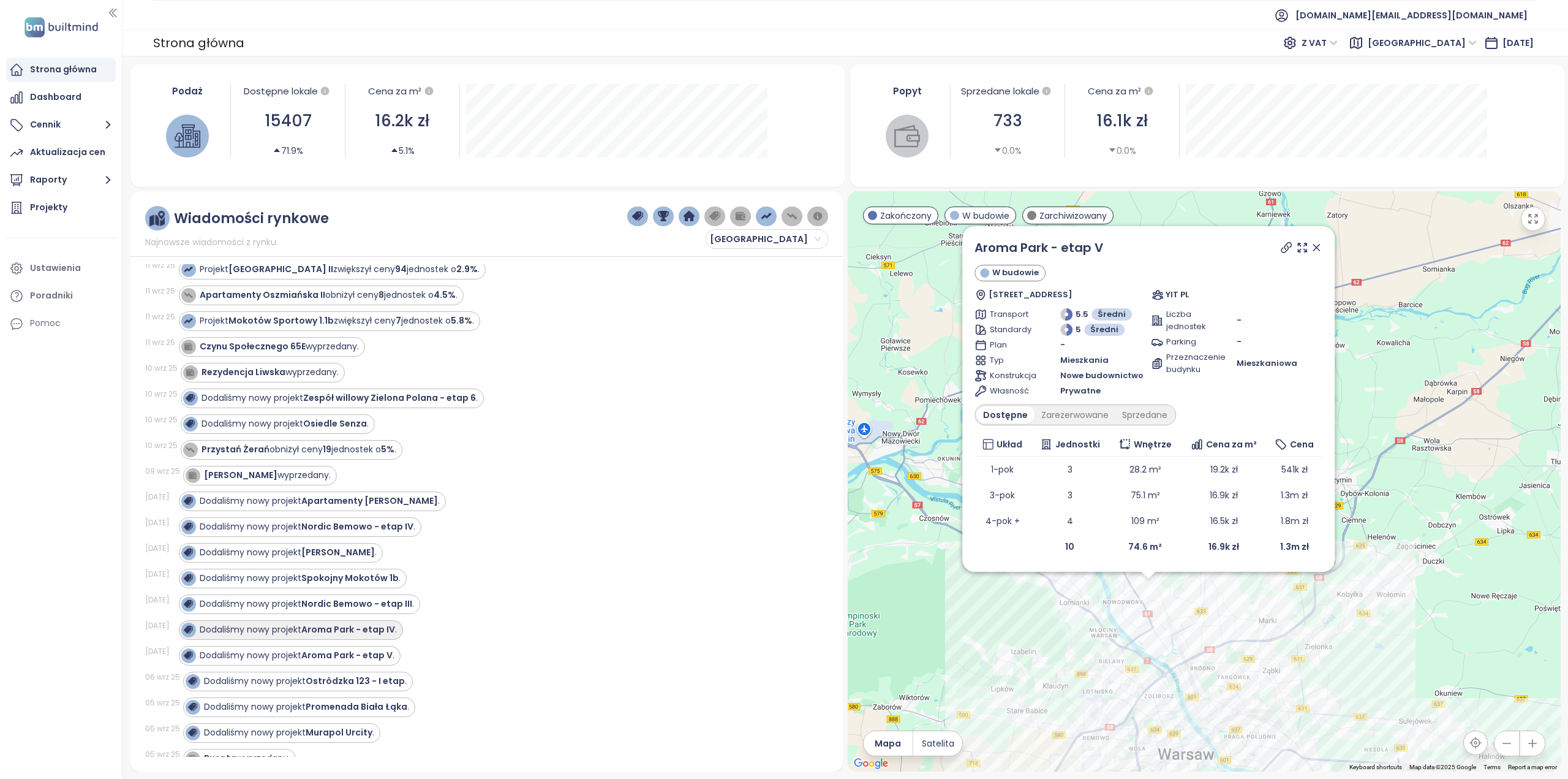
click at [396, 620] on div "Dodaliśmy nowy projekt [GEOGRAPHIC_DATA] - etap IV ." at bounding box center [291, 630] width 224 height 19
click at [395, 597] on strong "Nordic Bemowo - etap III" at bounding box center [357, 603] width 111 height 12
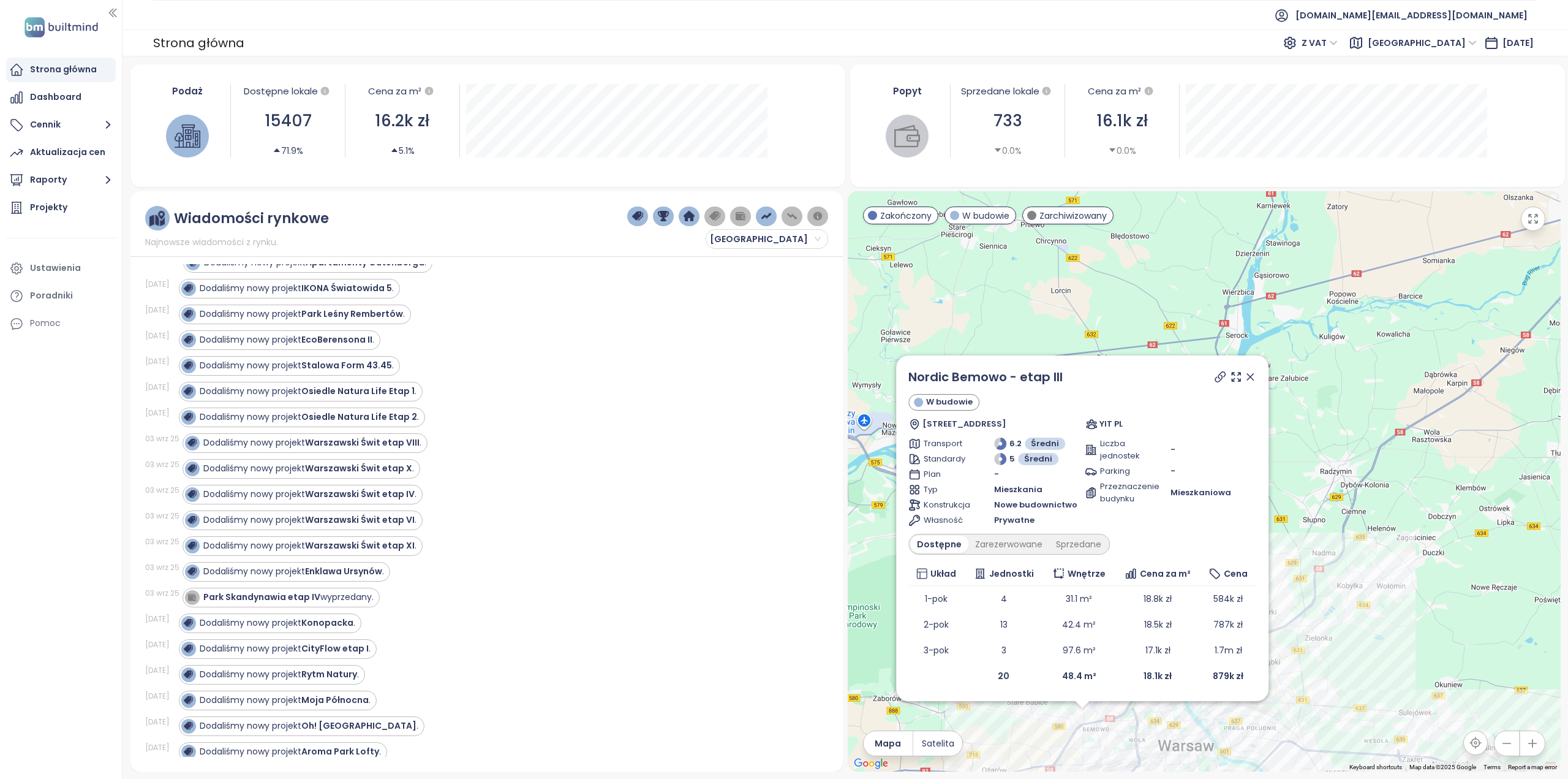
scroll to position [2022, 0]
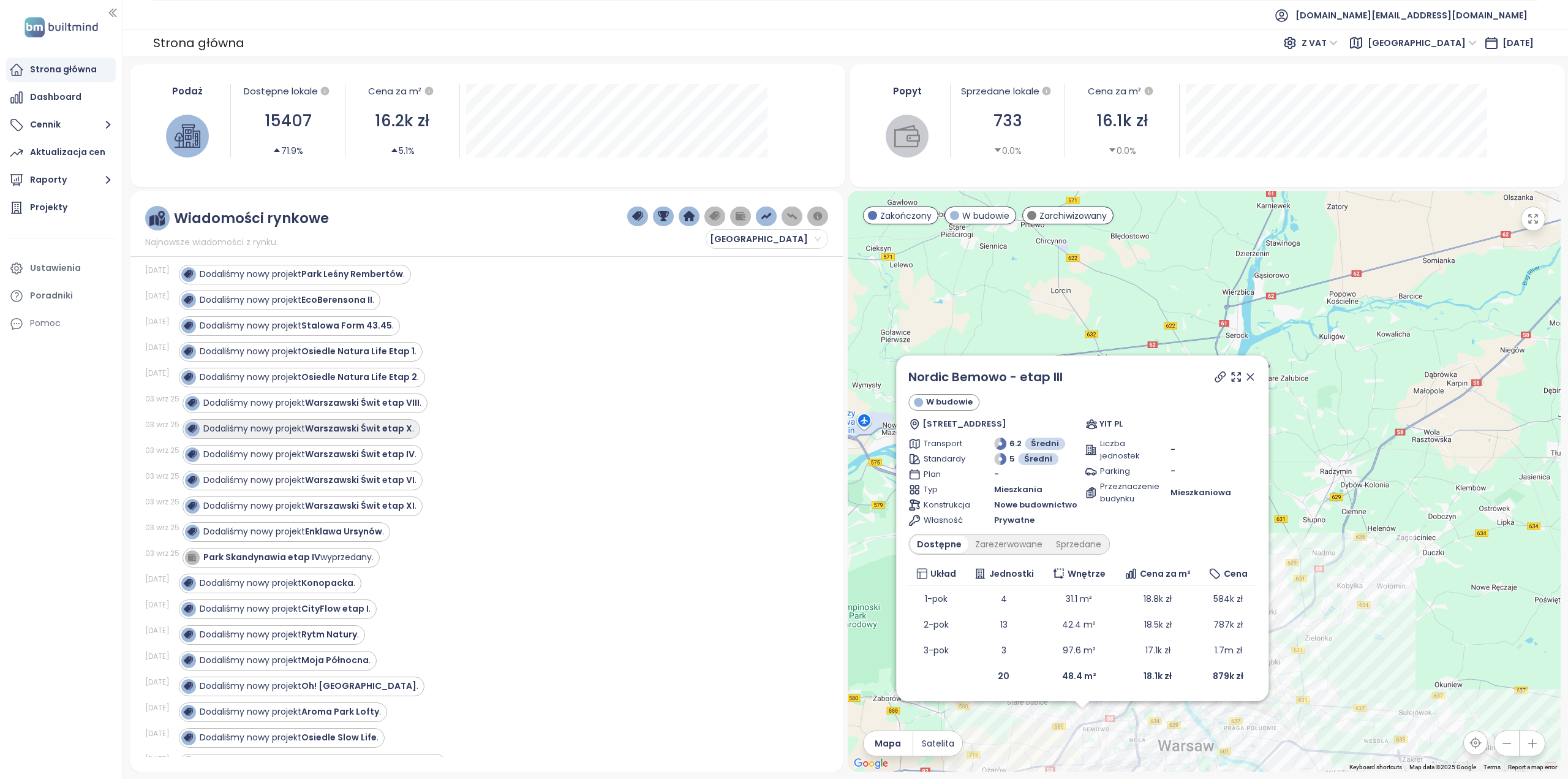
click at [385, 422] on strong "Warszawski Świt etap X" at bounding box center [359, 428] width 107 height 12
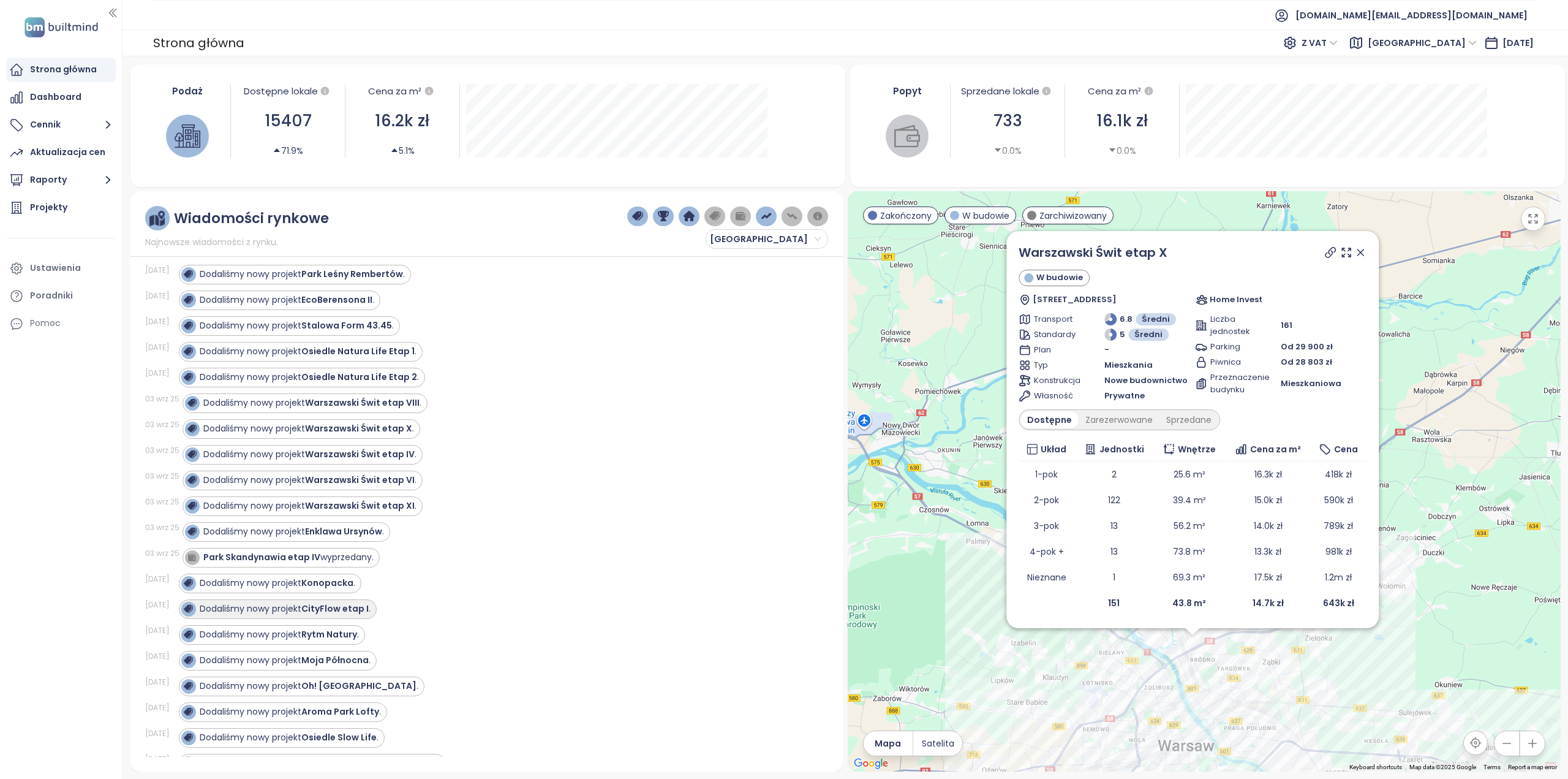
click at [361, 603] on strong "CityFlow etap I" at bounding box center [335, 608] width 67 height 12
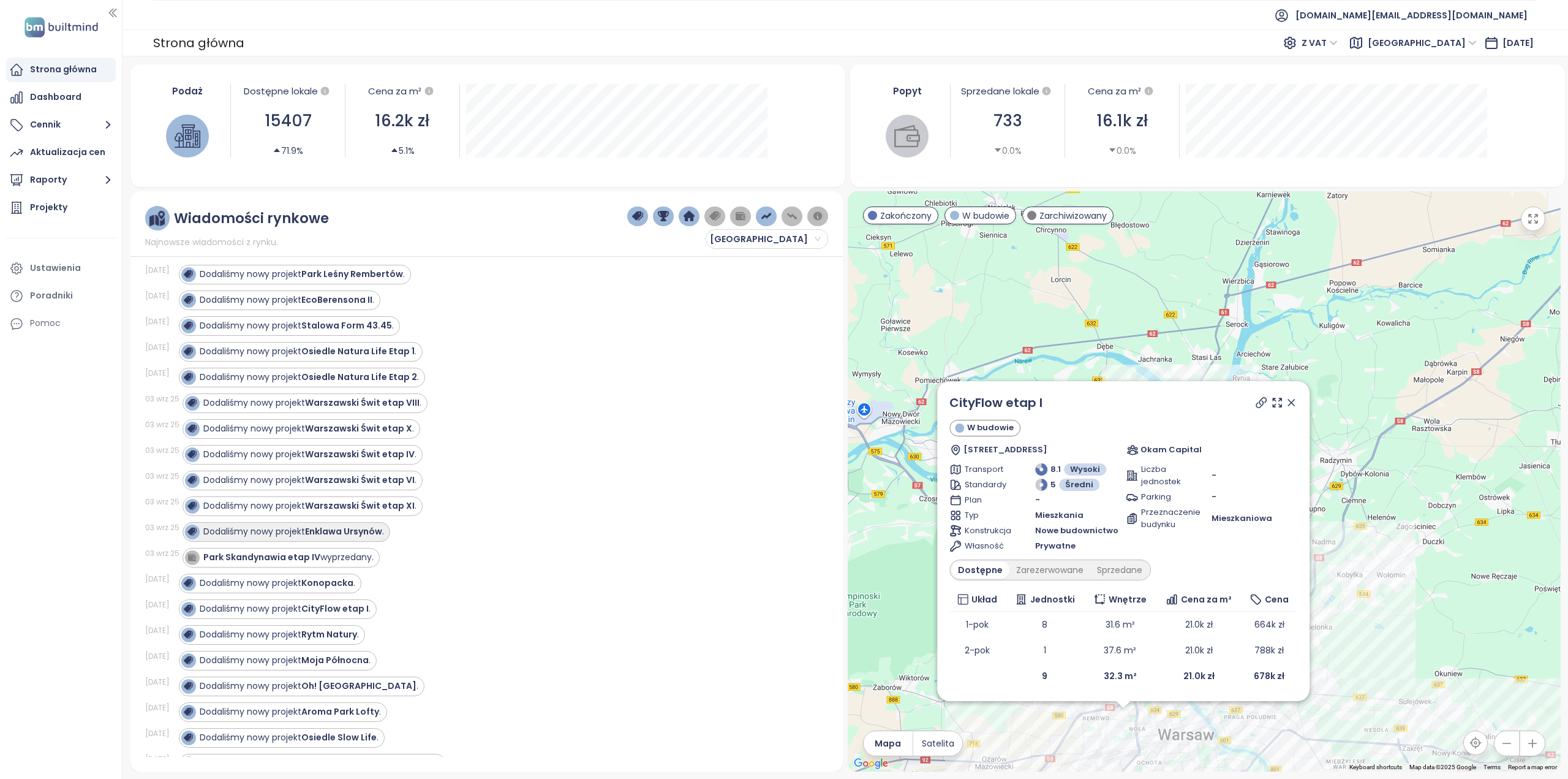
click at [353, 525] on strong "Enklawa Ursynów" at bounding box center [343, 531] width 77 height 12
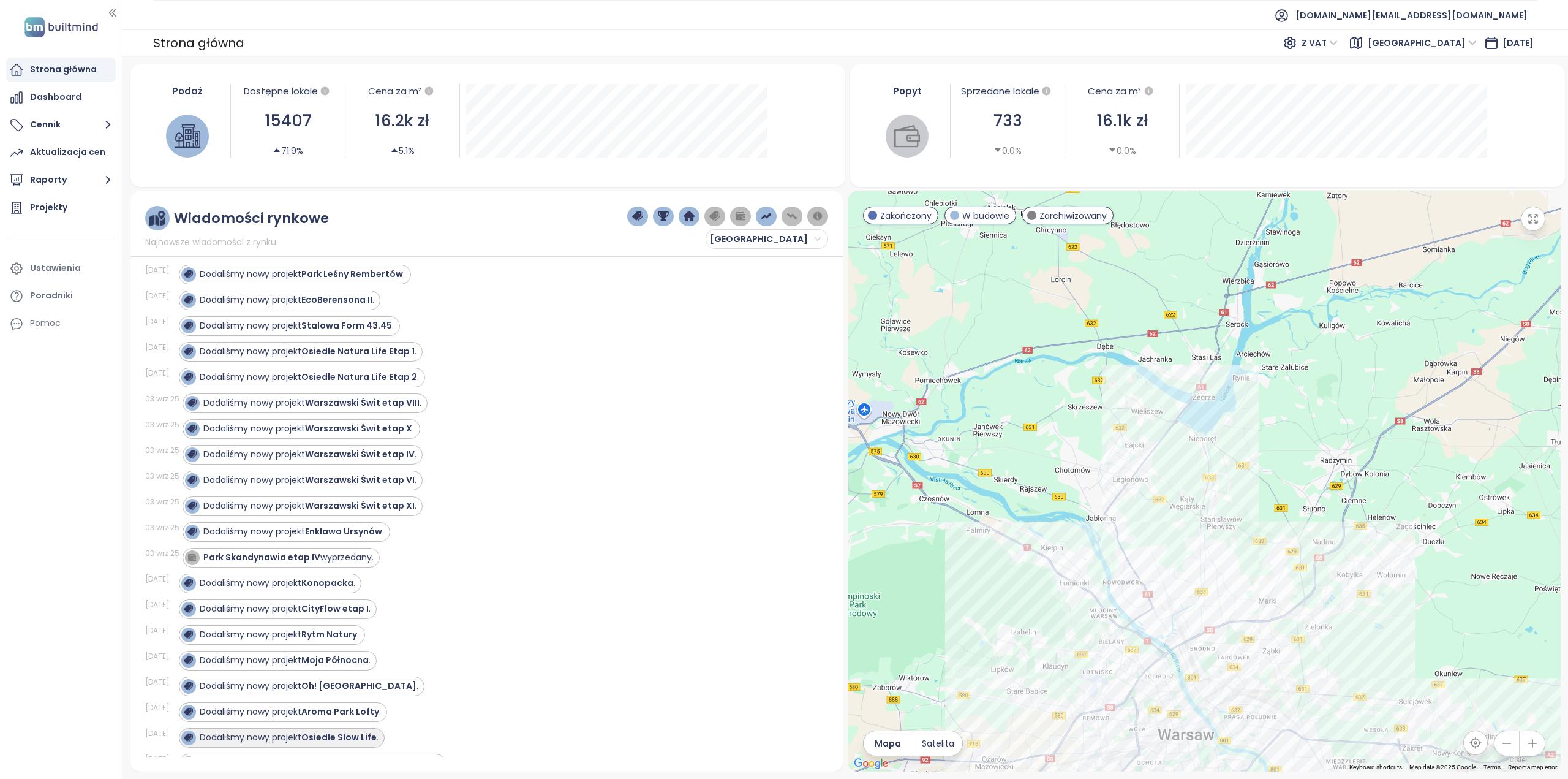
click at [359, 731] on strong "Osiedle Slow Life" at bounding box center [339, 737] width 76 height 12
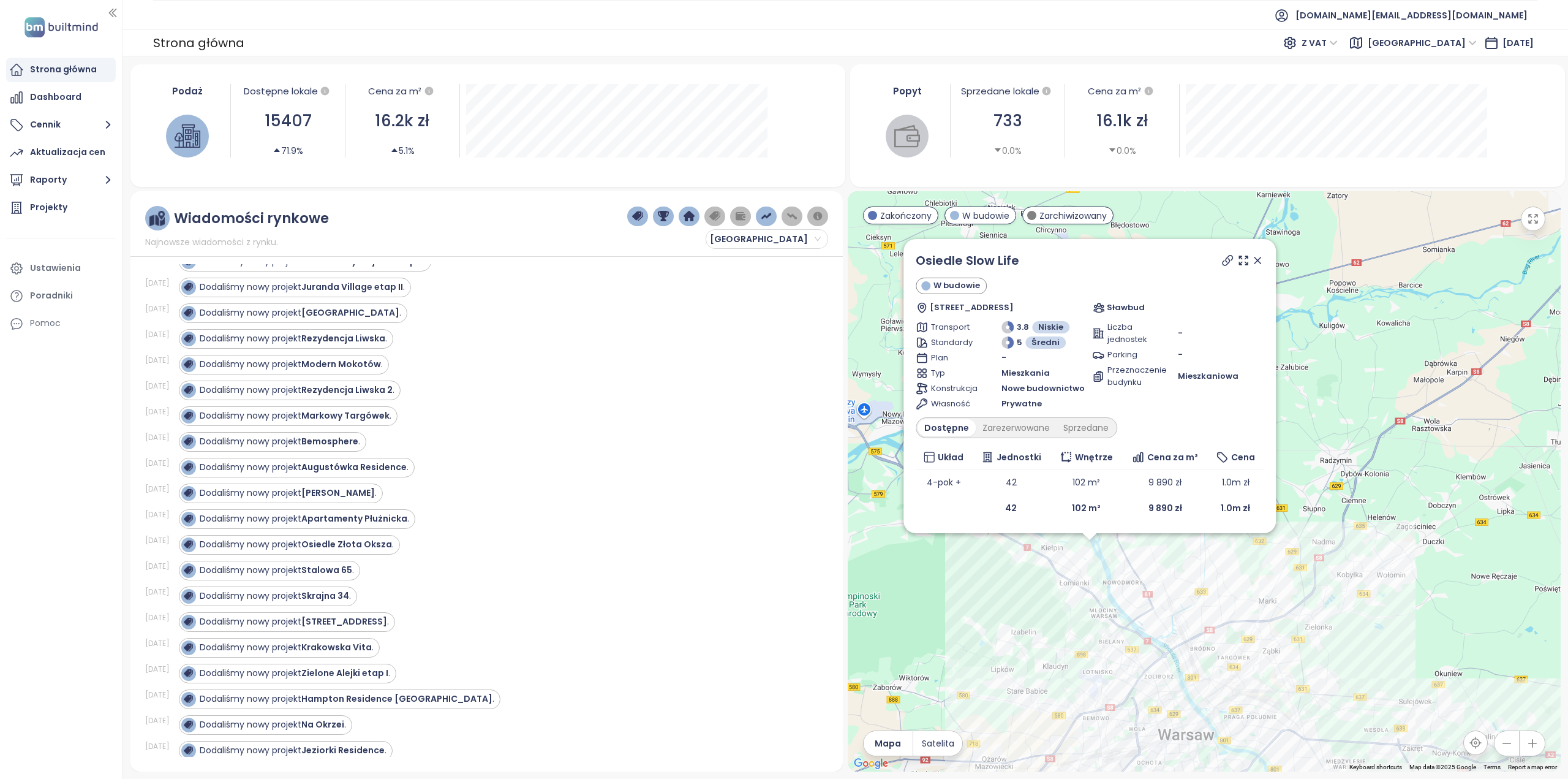
scroll to position [3186, 0]
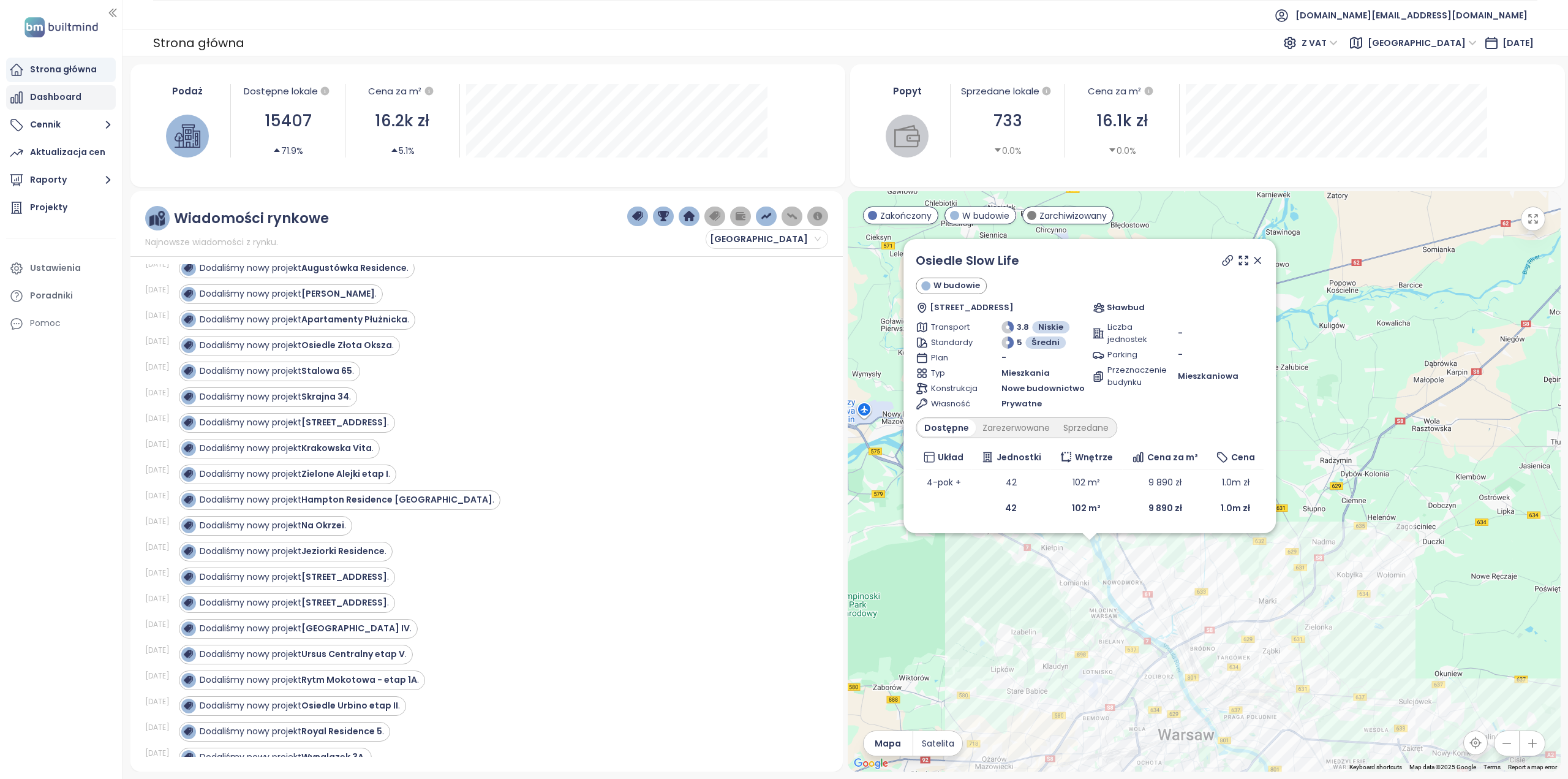
click at [54, 109] on div "Dashboard" at bounding box center [61, 98] width 110 height 25
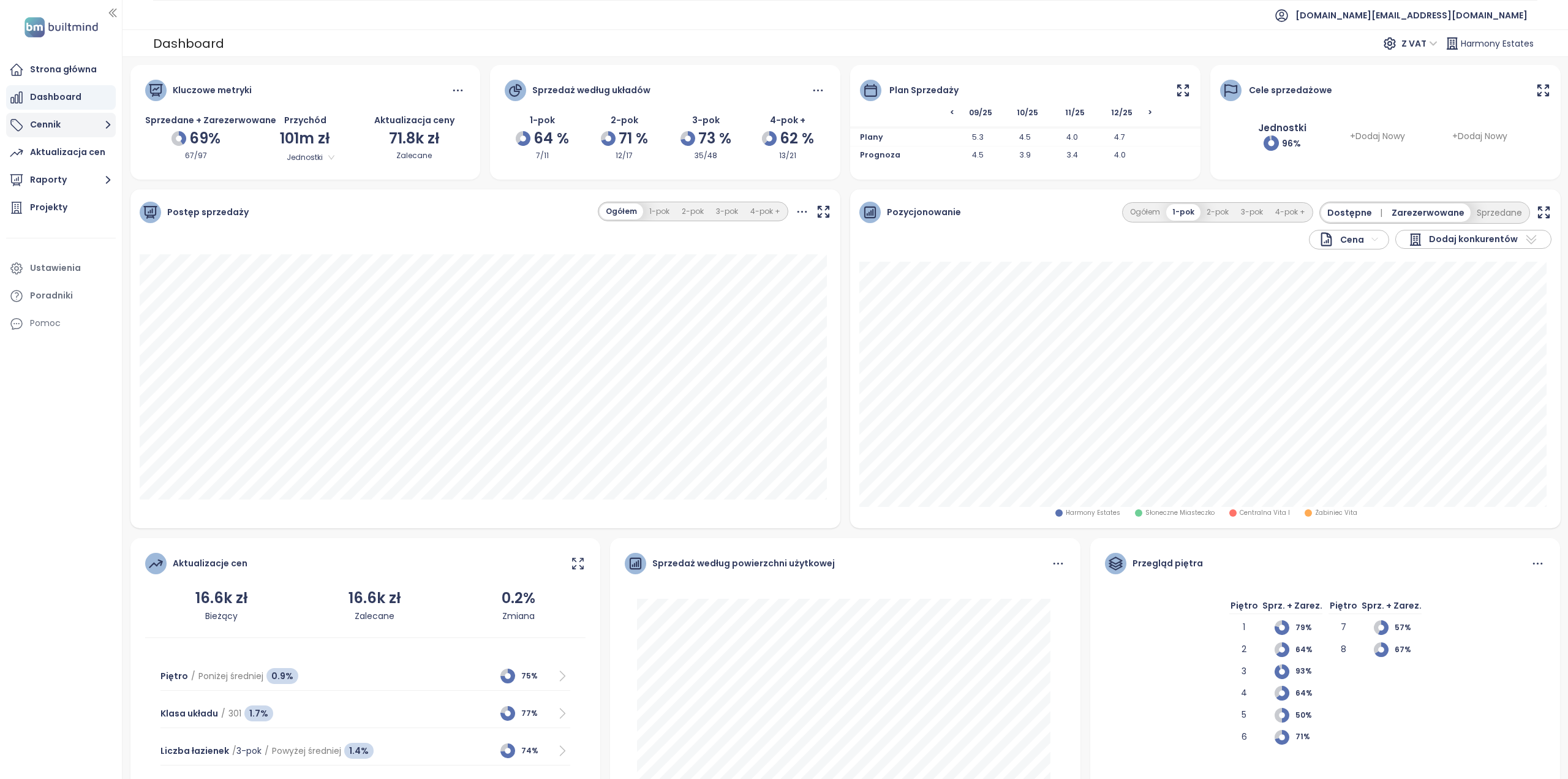
click at [54, 118] on button "Cennik" at bounding box center [61, 125] width 110 height 25
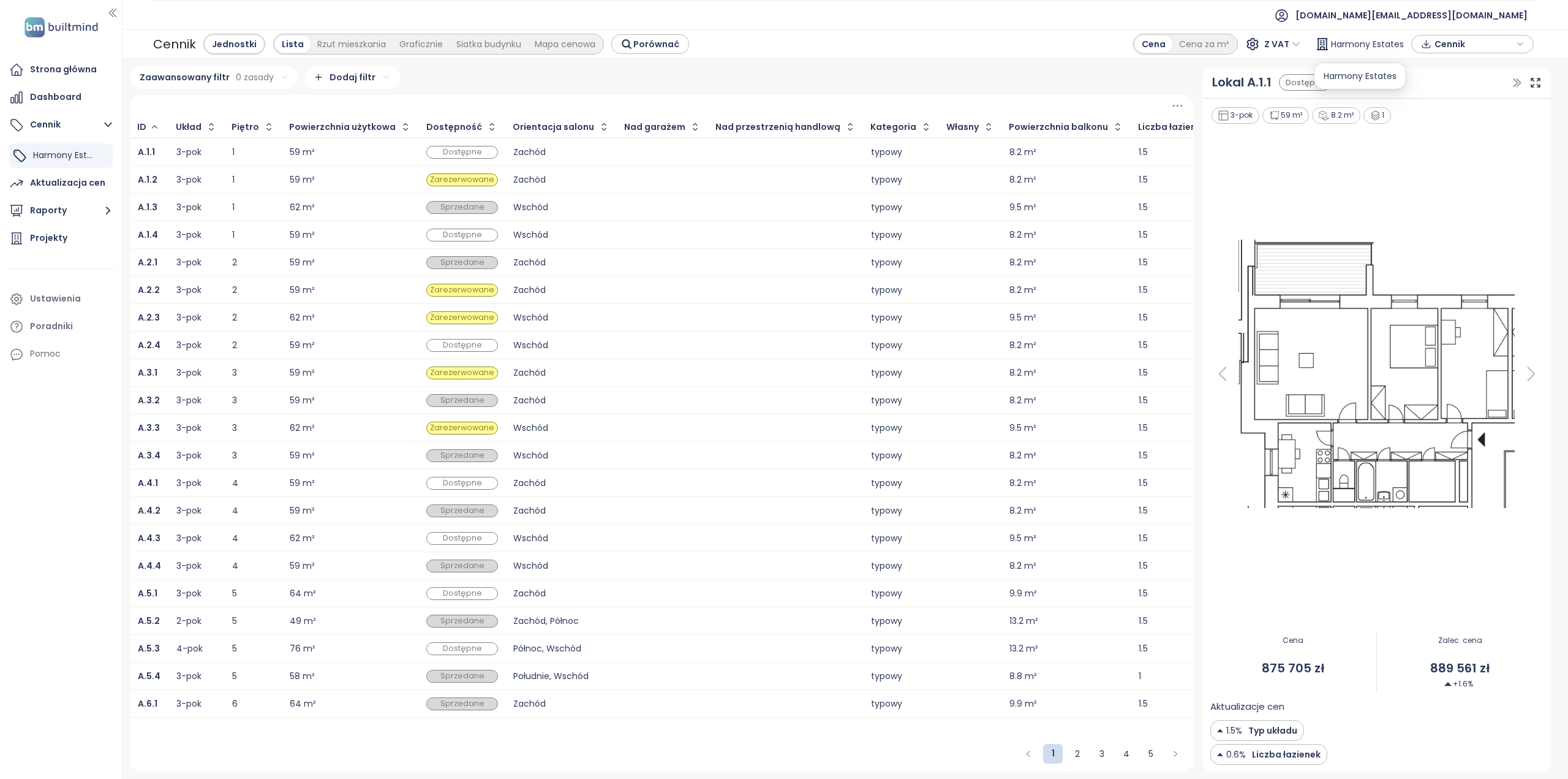
click at [1344, 43] on span "Harmony Estates" at bounding box center [1368, 44] width 73 height 22
click at [58, 185] on div "Aktualizacja cen" at bounding box center [67, 183] width 76 height 16
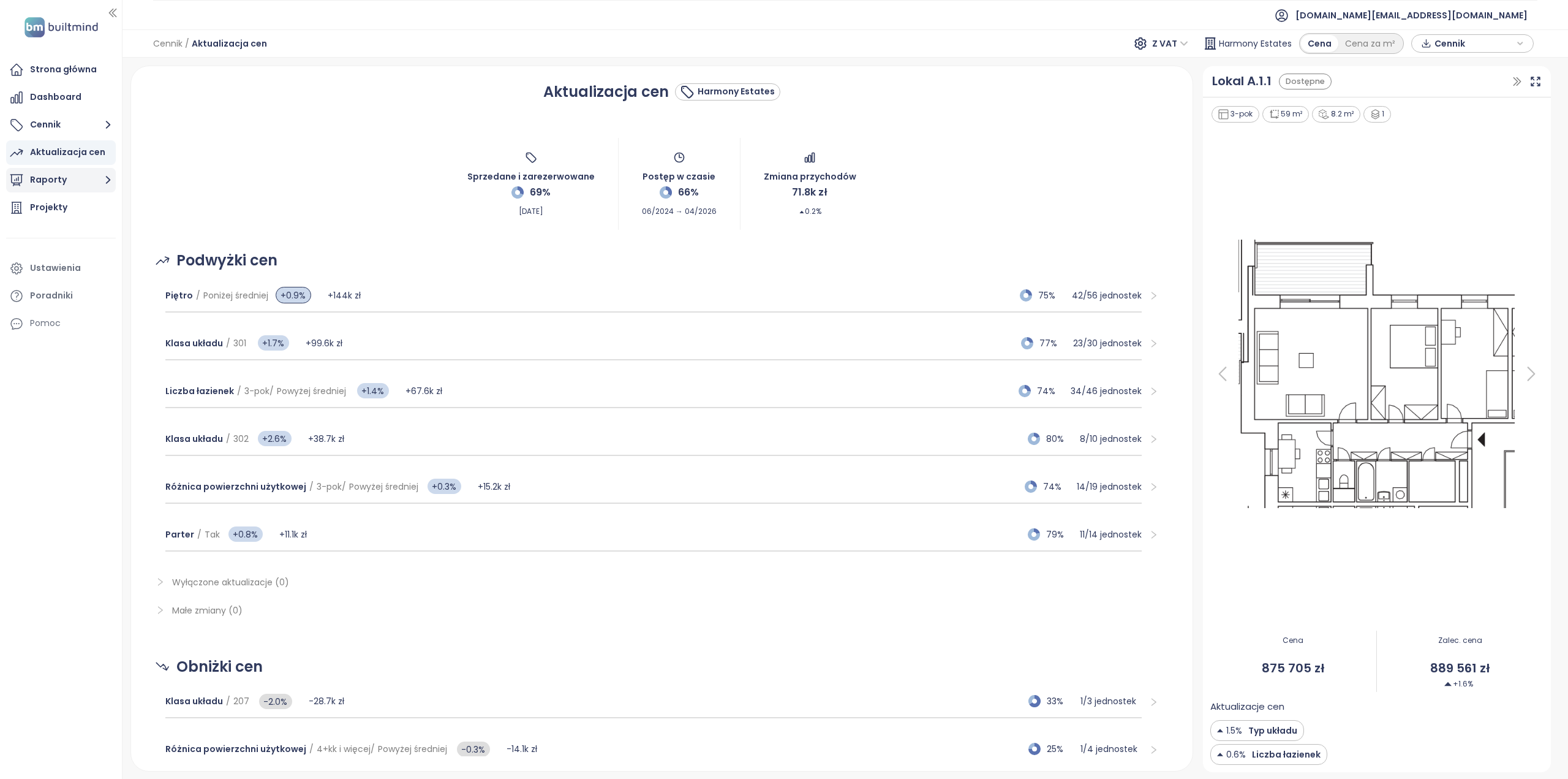
click at [58, 191] on button "Raporty" at bounding box center [61, 180] width 110 height 25
click at [60, 235] on div "Projekty" at bounding box center [48, 233] width 37 height 16
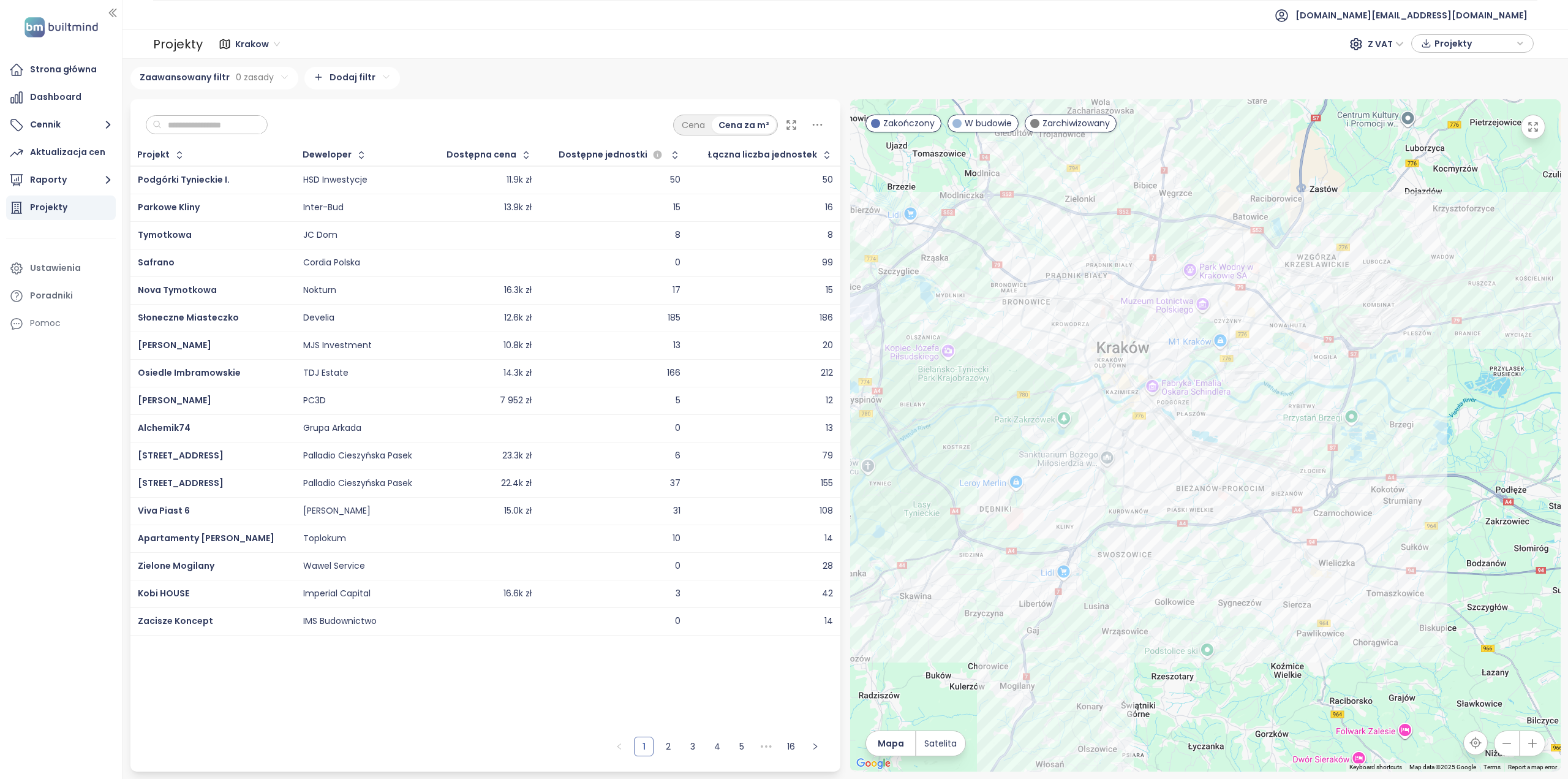
click at [238, 124] on input "text" at bounding box center [211, 125] width 100 height 18
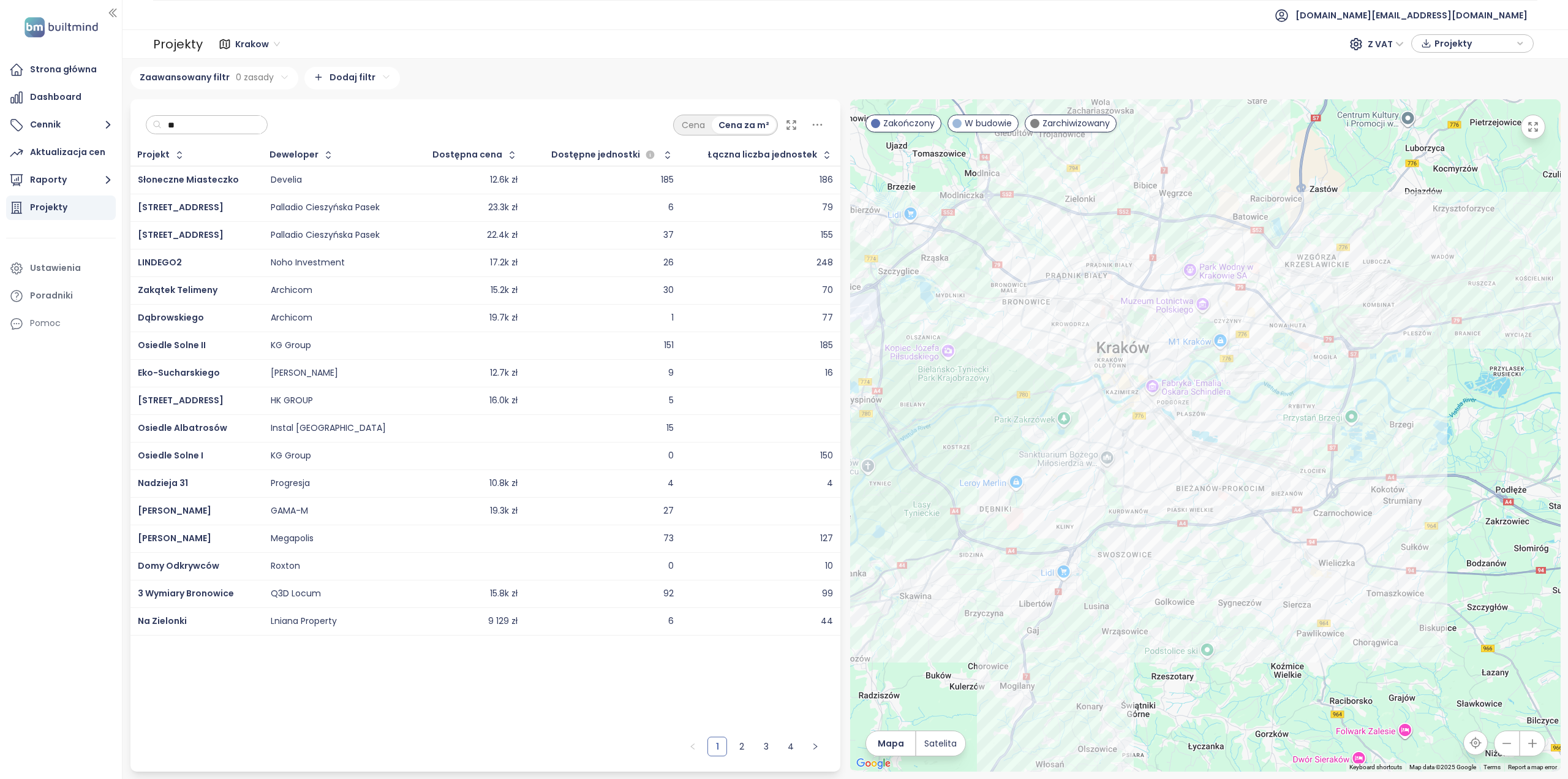
type input "*"
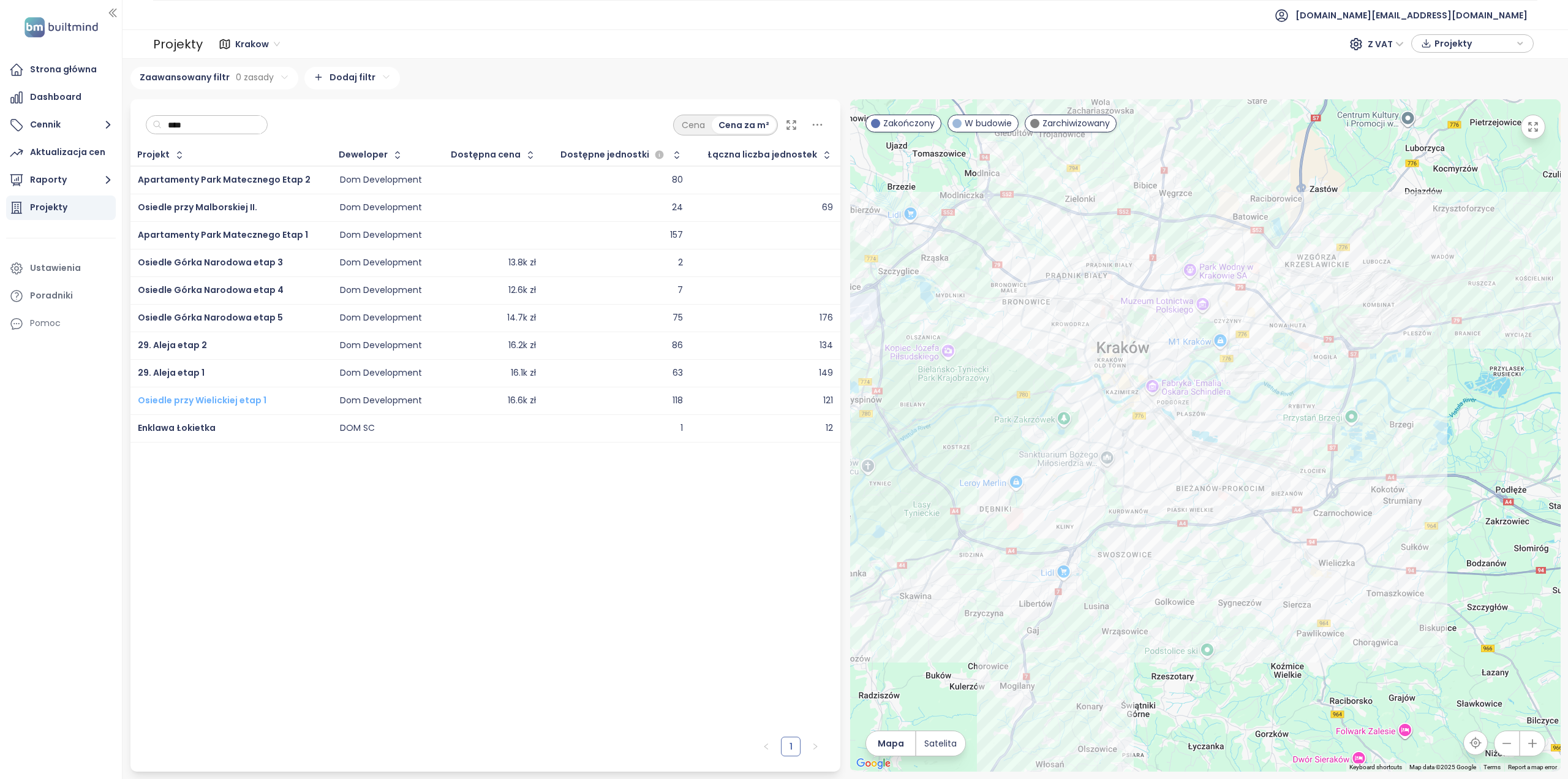
type input "***"
click at [202, 398] on span "Osiedle przy Wielickiej etap 1" at bounding box center [202, 400] width 129 height 12
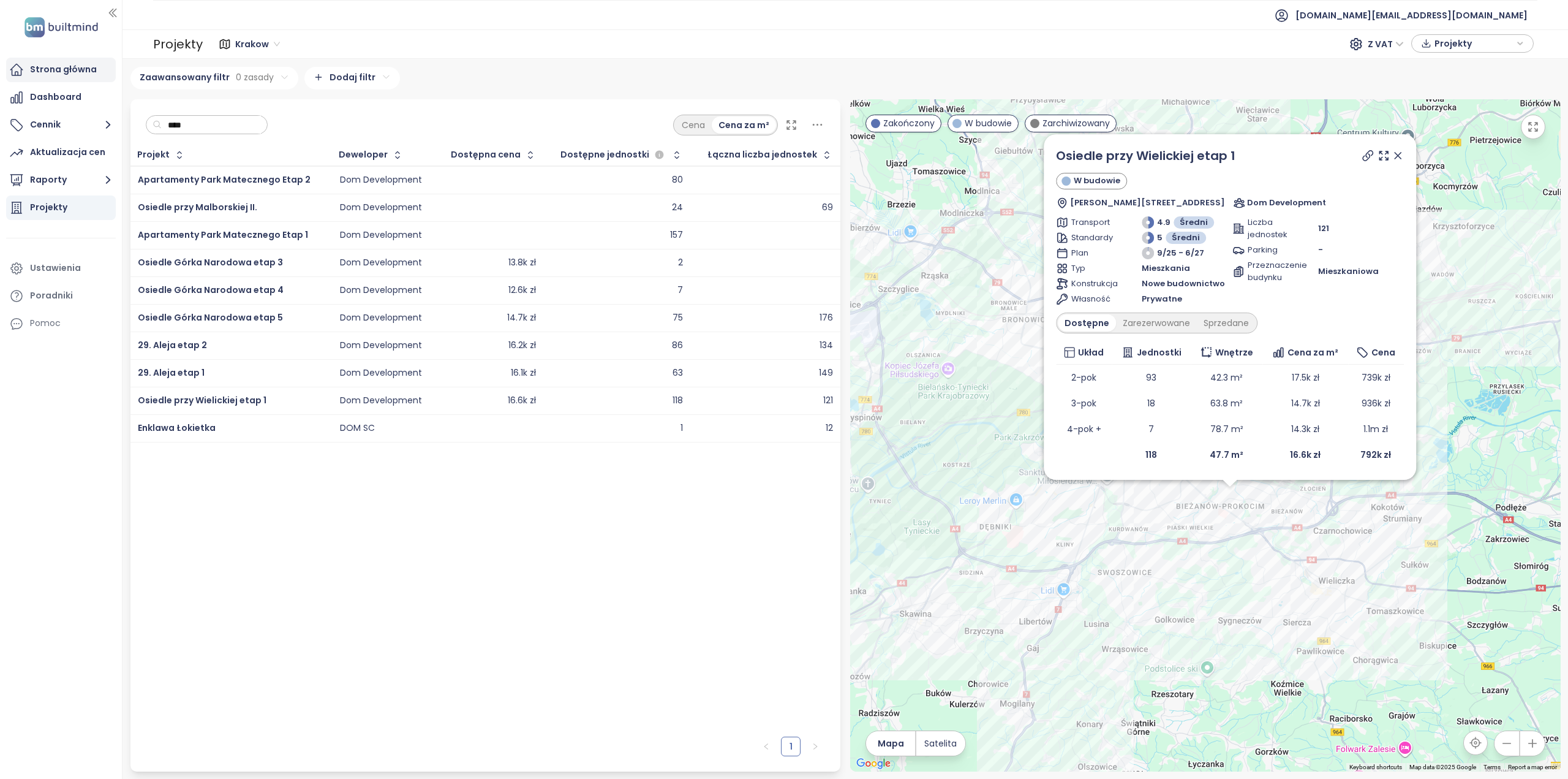
click at [50, 74] on div "Strona główna" at bounding box center [63, 70] width 67 height 16
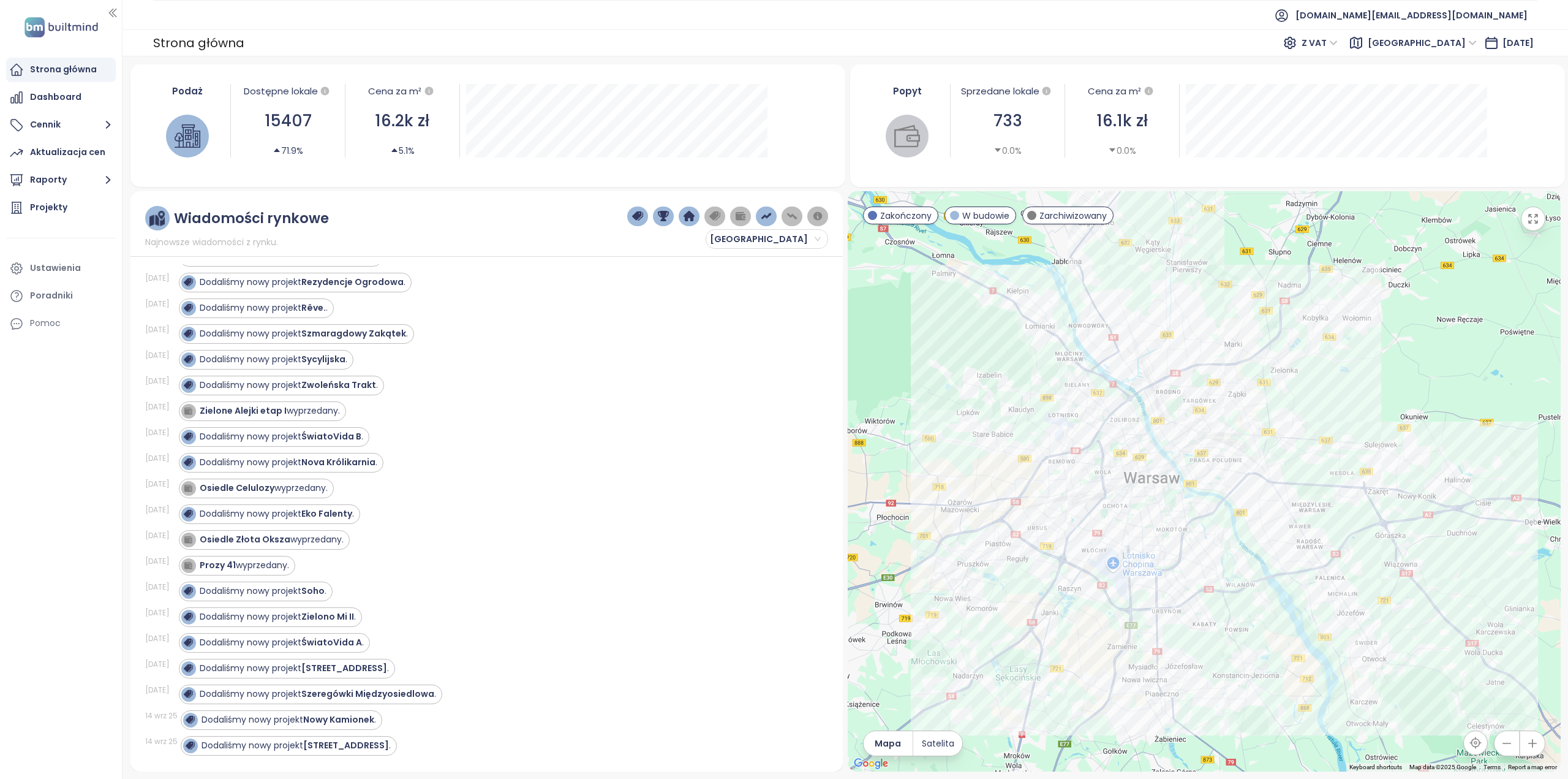
scroll to position [245, 0]
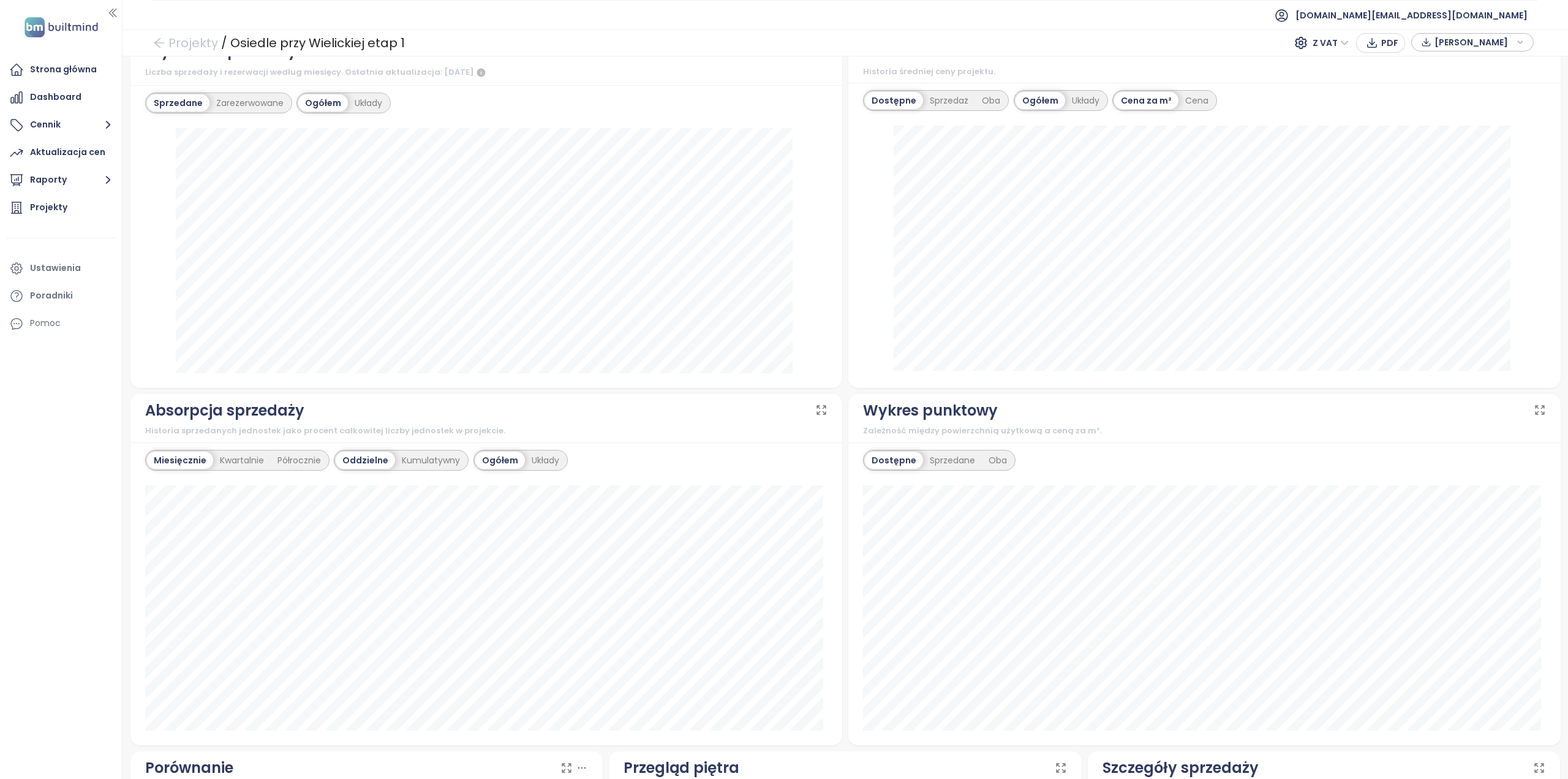
scroll to position [111, 0]
